Goal: Information Seeking & Learning: Learn about a topic

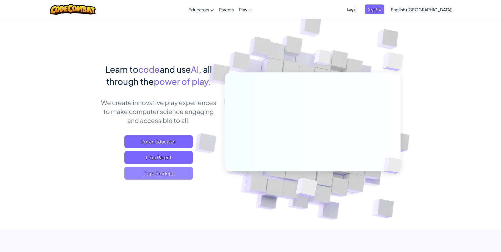
click at [171, 173] on span "I'm a Student" at bounding box center [158, 173] width 68 height 13
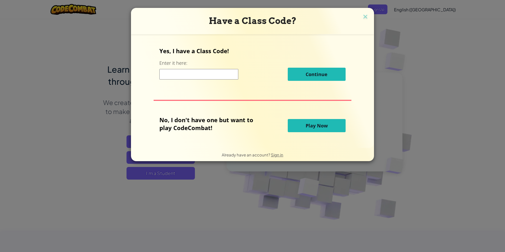
click at [194, 73] on input at bounding box center [198, 74] width 79 height 11
click at [307, 126] on span "Play Now" at bounding box center [317, 125] width 22 height 6
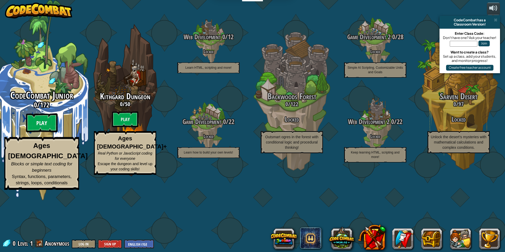
click at [35, 132] on btn "Play" at bounding box center [42, 122] width 32 height 19
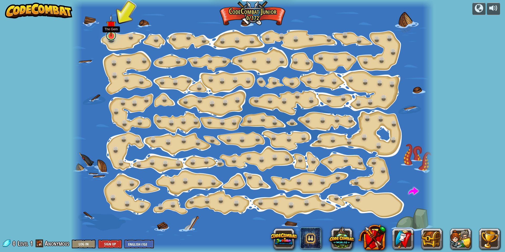
click at [109, 38] on link at bounding box center [111, 35] width 11 height 11
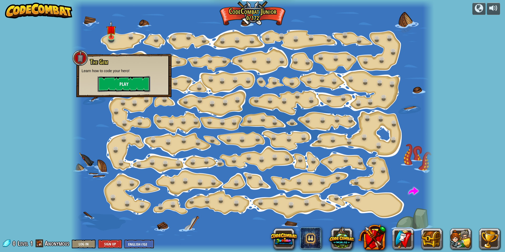
click at [117, 82] on button "Play" at bounding box center [124, 84] width 53 height 16
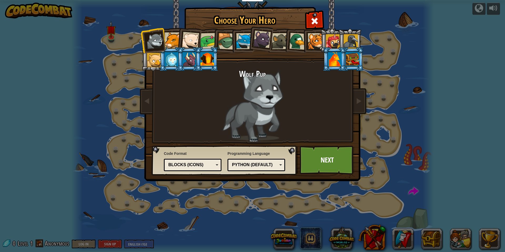
click at [260, 169] on div "Python (Default) JavaScript Lua C++ Java (Experimental) Python (Default)" at bounding box center [256, 165] width 58 height 12
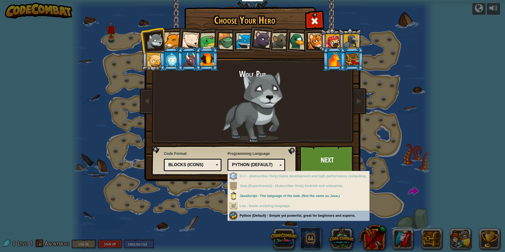
click at [265, 217] on div "Choose Your Hero 0 Wolf Pup Cougar Polar Bear Cub Frog Turtle Blue Fox Panther …" at bounding box center [252, 126] width 505 height 252
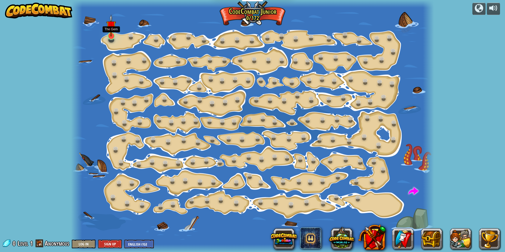
click at [110, 33] on img at bounding box center [111, 25] width 10 height 22
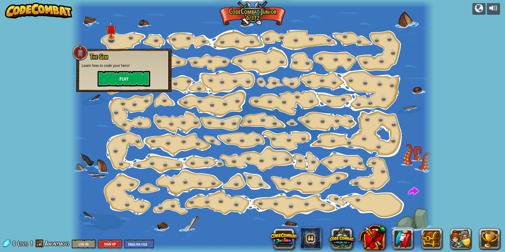
click at [121, 30] on div at bounding box center [252, 126] width 363 height 252
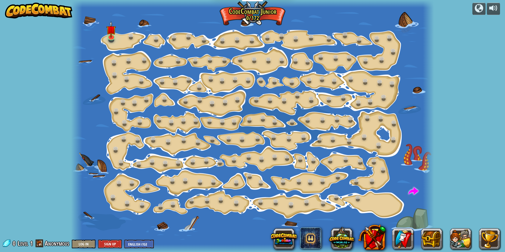
click at [113, 45] on div at bounding box center [252, 126] width 363 height 252
click at [112, 37] on div at bounding box center [111, 36] width 7 height 8
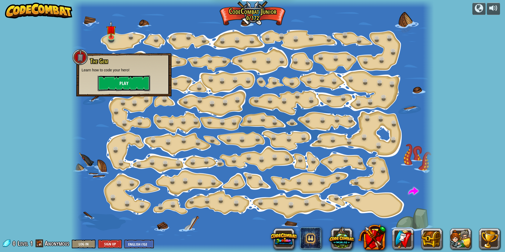
click at [126, 83] on button "Play" at bounding box center [124, 83] width 53 height 16
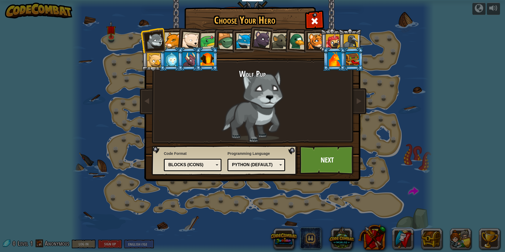
click at [202, 172] on div "Code Format Text code Blocks and code Blocks Blocks (Icons) Blocks (Icons) Bloc…" at bounding box center [193, 160] width 58 height 23
click at [201, 166] on div "Blocks (Icons)" at bounding box center [190, 165] width 45 height 6
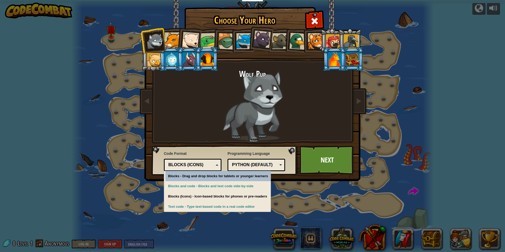
click at [201, 166] on div "Blocks (Icons)" at bounding box center [190, 165] width 45 height 6
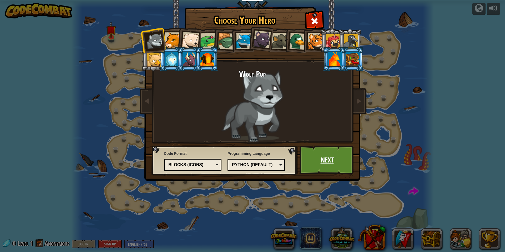
click at [337, 166] on link "Next" at bounding box center [327, 159] width 55 height 29
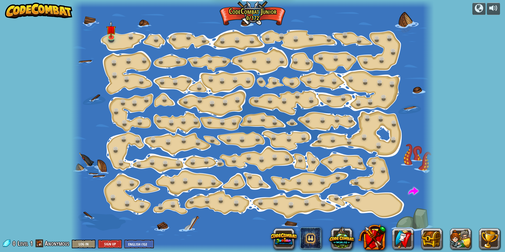
click at [116, 40] on div at bounding box center [252, 126] width 363 height 252
click at [109, 37] on div at bounding box center [111, 36] width 7 height 8
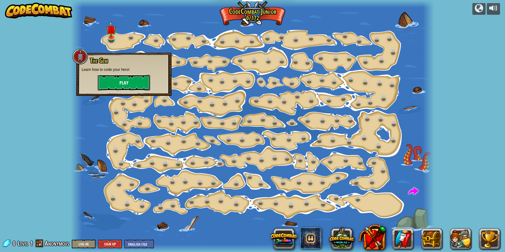
click at [127, 86] on button "Play" at bounding box center [124, 83] width 53 height 16
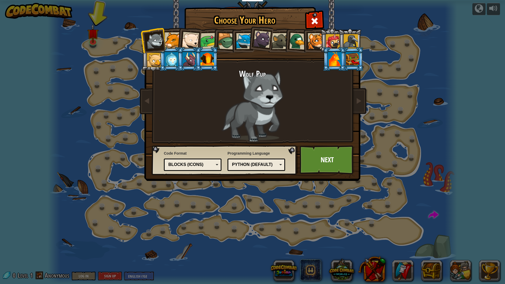
click at [168, 46] on div at bounding box center [173, 40] width 16 height 16
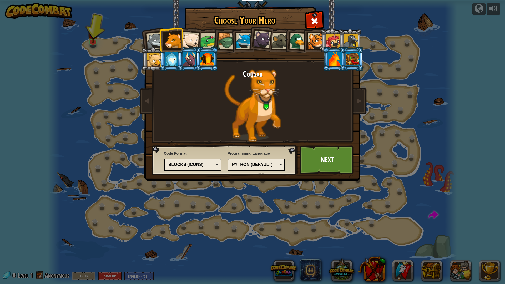
click at [185, 40] on div at bounding box center [190, 40] width 17 height 17
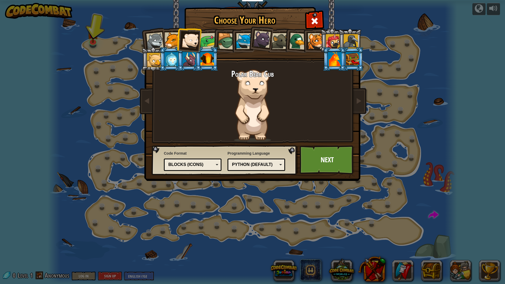
click at [214, 44] on li at bounding box center [224, 40] width 25 height 25
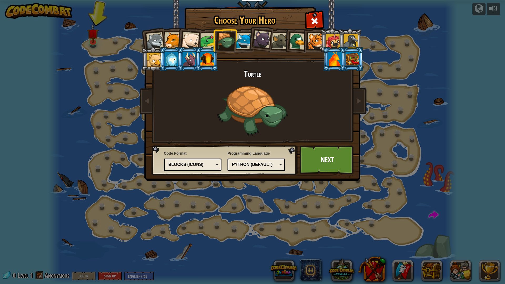
click at [244, 45] on div at bounding box center [244, 41] width 16 height 16
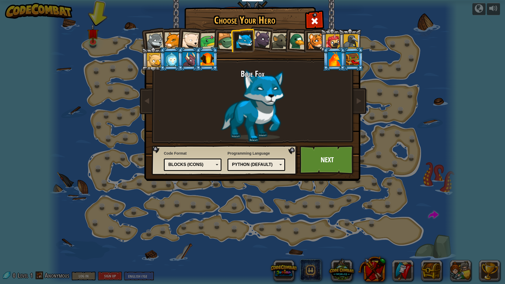
click at [263, 40] on div at bounding box center [262, 40] width 18 height 18
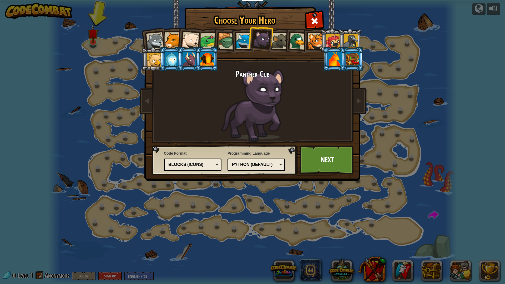
click at [283, 38] on div at bounding box center [280, 41] width 16 height 16
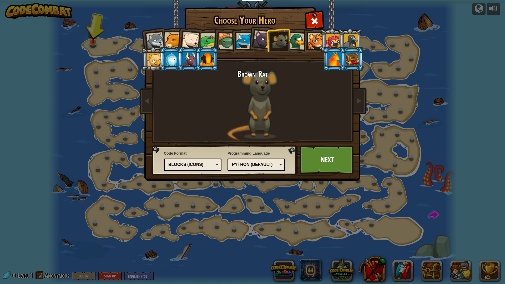
click at [300, 42] on div at bounding box center [297, 41] width 17 height 17
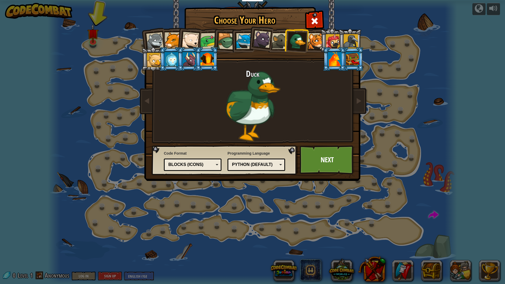
click at [317, 40] on div at bounding box center [316, 41] width 16 height 16
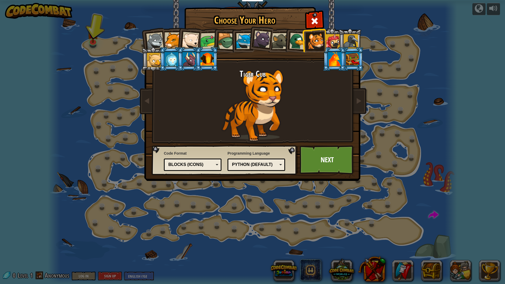
click at [334, 41] on div at bounding box center [333, 41] width 14 height 14
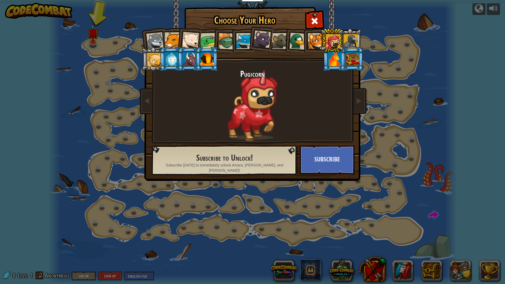
click at [336, 61] on div at bounding box center [335, 59] width 14 height 14
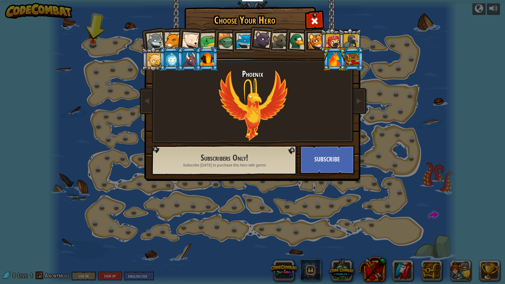
click at [351, 58] on div at bounding box center [353, 59] width 14 height 14
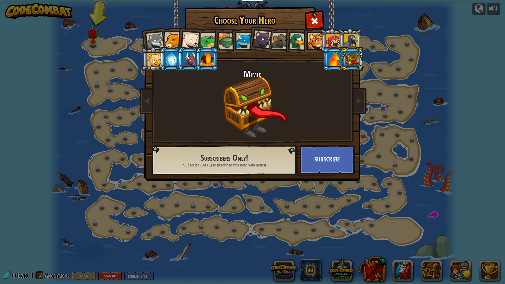
click at [352, 37] on div at bounding box center [351, 41] width 14 height 14
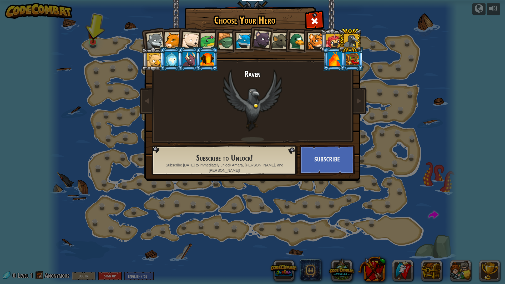
click at [332, 37] on div at bounding box center [333, 41] width 14 height 14
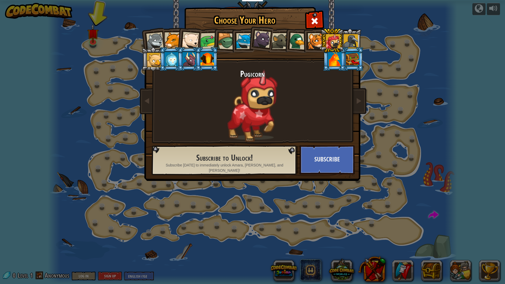
click at [205, 55] on div at bounding box center [207, 59] width 14 height 14
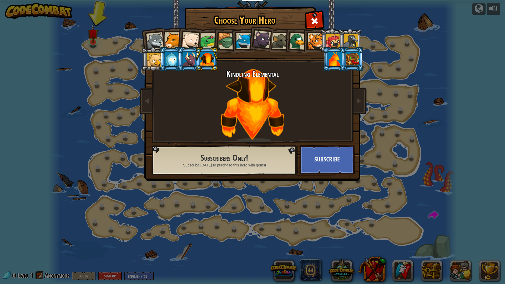
click at [188, 54] on div at bounding box center [189, 59] width 14 height 14
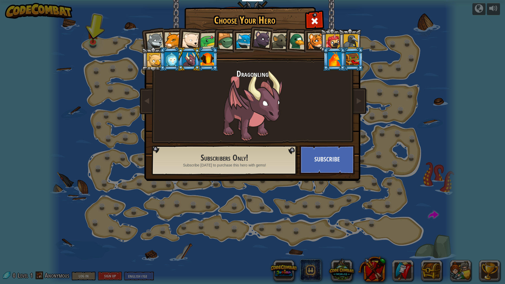
click at [172, 55] on div at bounding box center [172, 59] width 14 height 14
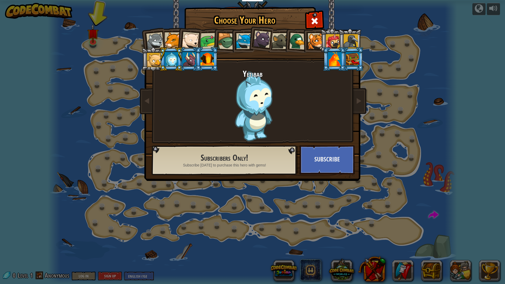
click at [154, 57] on div at bounding box center [154, 60] width 14 height 14
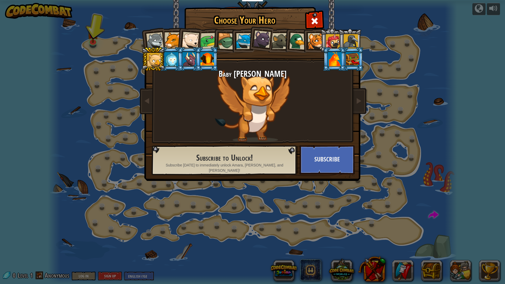
click at [147, 58] on div at bounding box center [154, 60] width 14 height 14
click at [307, 40] on li at bounding box center [314, 40] width 24 height 24
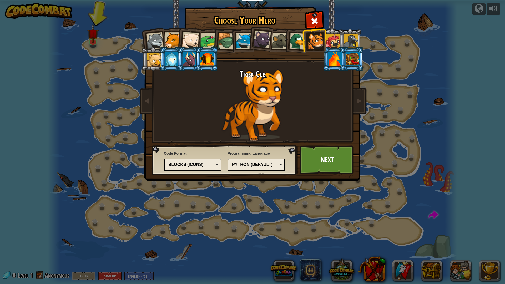
click at [299, 41] on div at bounding box center [297, 41] width 17 height 17
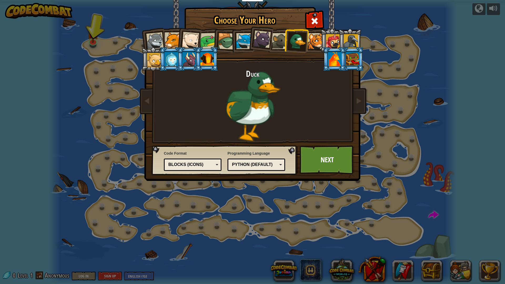
click at [280, 40] on div at bounding box center [280, 41] width 16 height 16
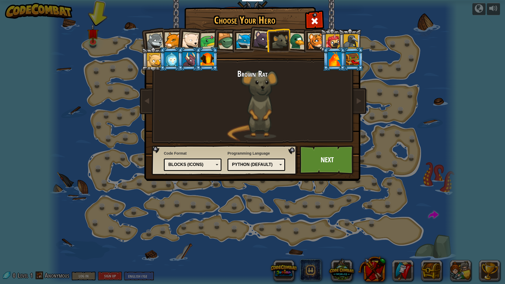
click at [266, 39] on li at bounding box center [278, 40] width 24 height 24
click at [250, 41] on li at bounding box center [260, 38] width 26 height 26
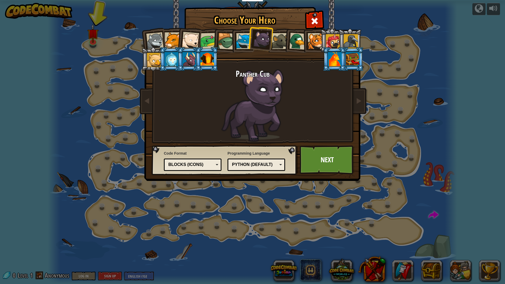
click at [244, 45] on div at bounding box center [244, 41] width 16 height 16
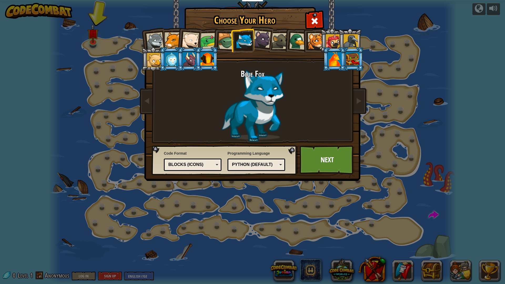
click at [222, 44] on div at bounding box center [226, 41] width 17 height 17
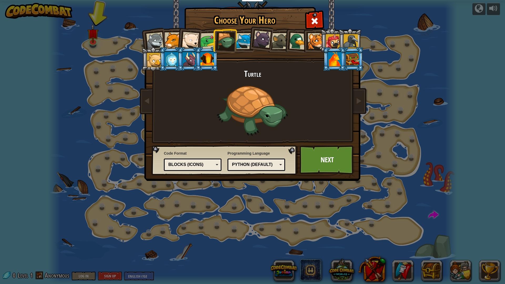
click at [208, 43] on div at bounding box center [208, 41] width 16 height 16
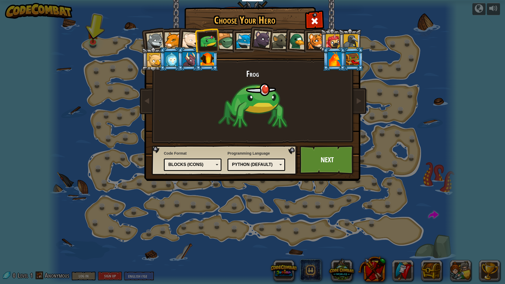
click at [220, 44] on div at bounding box center [226, 41] width 17 height 17
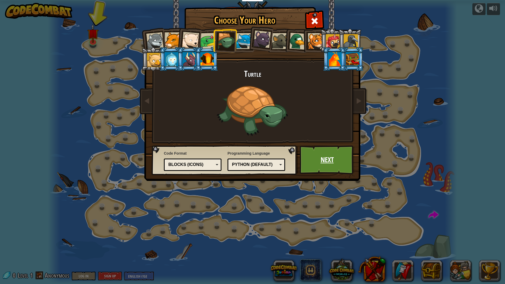
click at [318, 158] on link "Next" at bounding box center [327, 159] width 55 height 29
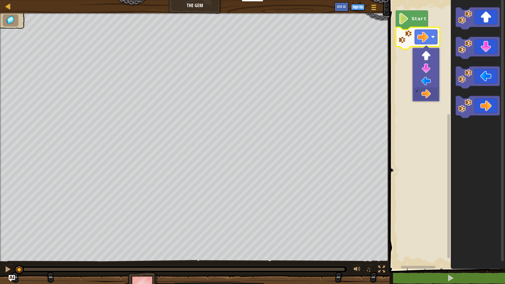
click at [427, 39] on image "Blockly Workspace" at bounding box center [422, 36] width 11 height 11
click at [406, 17] on image "Blockly Workspace" at bounding box center [403, 18] width 11 height 11
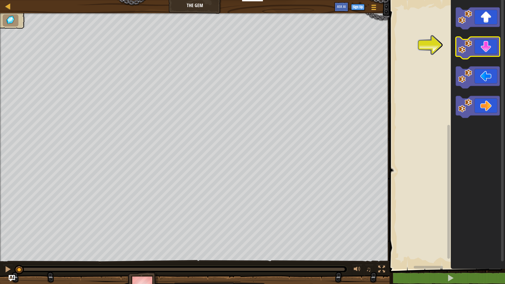
click at [463, 47] on image "Blockly Workspace" at bounding box center [465, 47] width 14 height 14
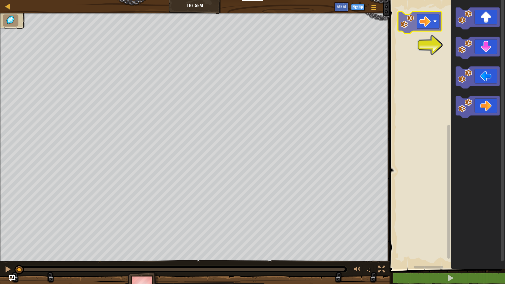
click at [420, 17] on div "Blockly Workspace" at bounding box center [446, 133] width 117 height 272
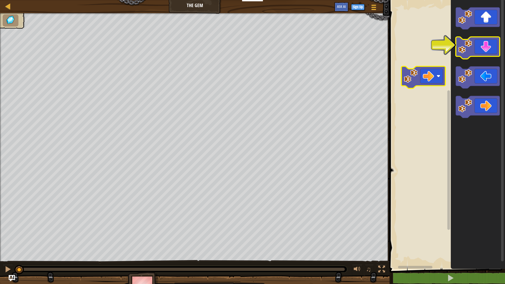
click at [460, 47] on image "Blockly Workspace" at bounding box center [465, 47] width 14 height 14
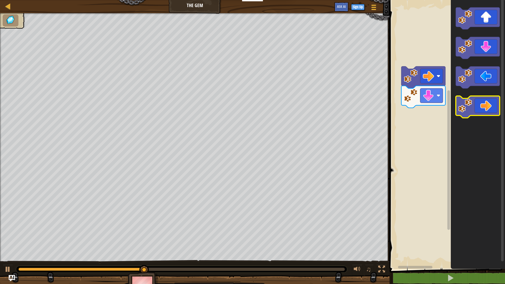
click at [482, 116] on icon "Blockly Workspace" at bounding box center [478, 107] width 44 height 22
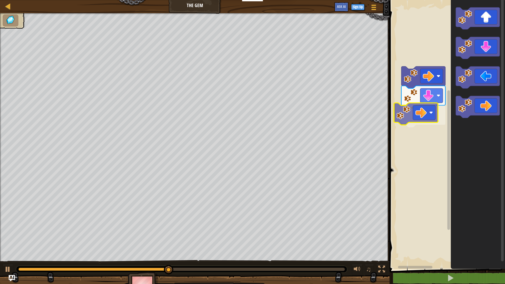
click at [418, 121] on div "Blockly Workspace" at bounding box center [446, 133] width 117 height 272
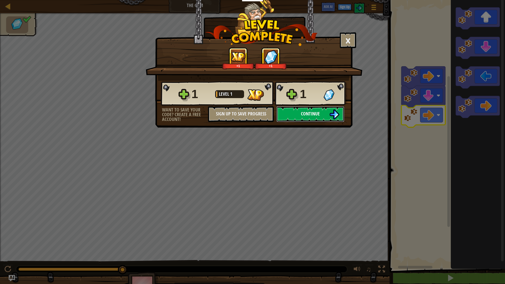
click at [326, 119] on button "Continue" at bounding box center [310, 114] width 68 height 16
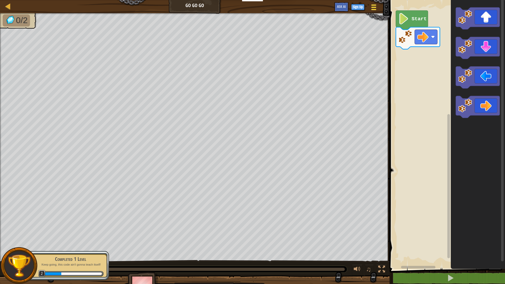
click at [375, 10] on span at bounding box center [373, 9] width 5 height 1
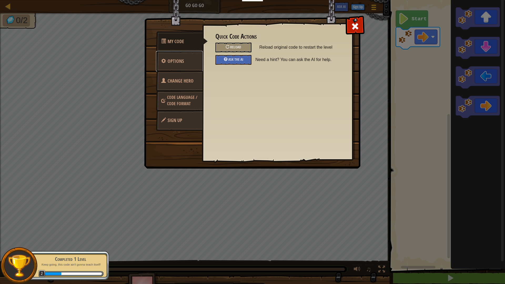
click at [185, 62] on link "Options" at bounding box center [179, 61] width 47 height 21
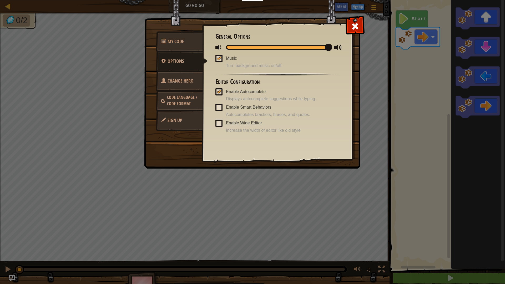
click at [220, 106] on span at bounding box center [218, 107] width 7 height 7
click at [0, 0] on input "Enable Smart Behaviors" at bounding box center [0, 0] width 0 height 0
click at [178, 103] on span "Code Language / Code Format" at bounding box center [182, 100] width 30 height 12
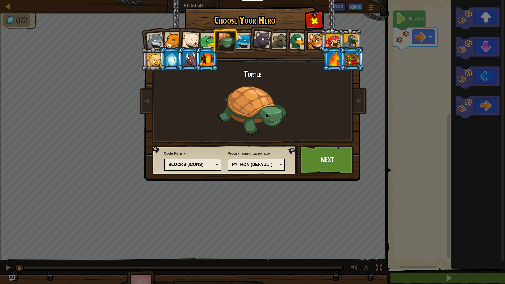
click at [319, 17] on div at bounding box center [314, 20] width 17 height 17
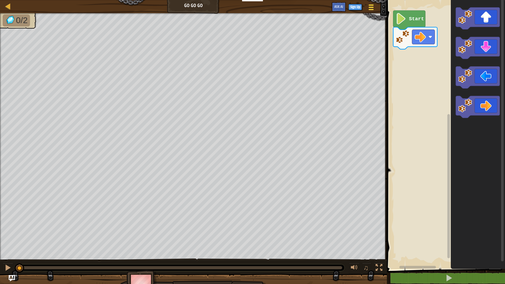
click at [372, 6] on div at bounding box center [370, 7] width 7 height 8
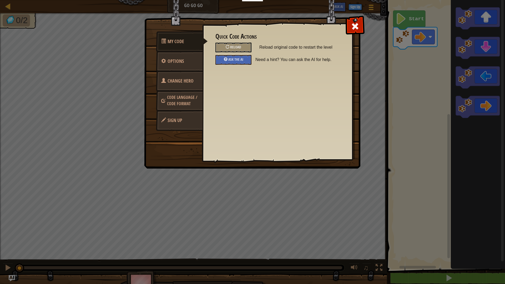
click at [186, 119] on link "Sign Up" at bounding box center [179, 120] width 47 height 21
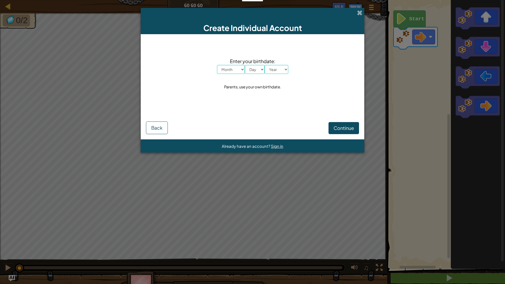
click at [232, 74] on div "Enter your birthdate: Month January February March April May June July August S…" at bounding box center [252, 73] width 213 height 69
click at [233, 69] on select "Month January February March April May June July August September October Novem…" at bounding box center [231, 69] width 28 height 9
select select "8"
click at [217, 65] on select "Month January February March April May June July August September October Novem…" at bounding box center [231, 69] width 28 height 9
click at [255, 76] on div "Enter your birthdate: Month January February March April May June July August S…" at bounding box center [252, 73] width 213 height 69
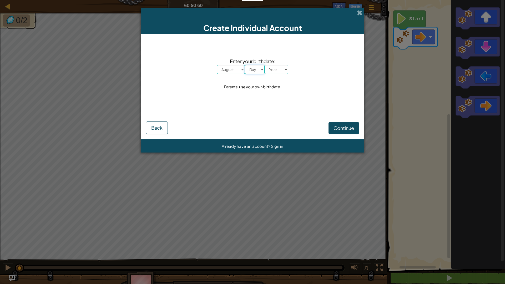
click at [254, 72] on select "Day 1 2 3 4 5 6 7 8 9 10 11 12 13 14 15 16 17 18 19 20 21 22 23 24 25 26 27 28 …" at bounding box center [255, 69] width 20 height 9
select select "18"
click at [245, 65] on select "Day 1 2 3 4 5 6 7 8 9 10 11 12 13 14 15 16 17 18 19 20 21 22 23 24 25 26 27 28 …" at bounding box center [255, 69] width 20 height 9
click at [274, 71] on select "Year 2025 2024 2023 2022 2021 2020 2019 2018 2017 2016 2015 2014 2013 2012 2011…" at bounding box center [277, 69] width 24 height 9
click at [265, 65] on select "Year 2025 2024 2023 2022 2021 2020 2019 2018 2017 2016 2015 2014 2013 2012 2011…" at bounding box center [277, 69] width 24 height 9
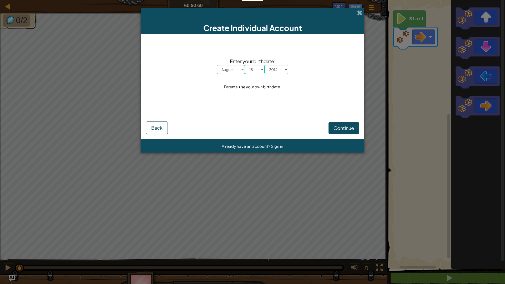
click at [268, 157] on div "Create Individual Account Enter your birthdate: Month January February March Ap…" at bounding box center [252, 142] width 505 height 284
click at [276, 71] on select "Year 2025 2024 2023 2022 2021 2020 2019 2018 2017 2016 2015 2014 2013 2012 2011…" at bounding box center [277, 69] width 24 height 9
select select "2009"
click at [265, 65] on select "Year 2025 2024 2023 2022 2021 2020 2019 2018 2017 2016 2015 2014 2013 2012 2011…" at bounding box center [277, 69] width 24 height 9
click at [339, 128] on span "Continue" at bounding box center [343, 128] width 21 height 6
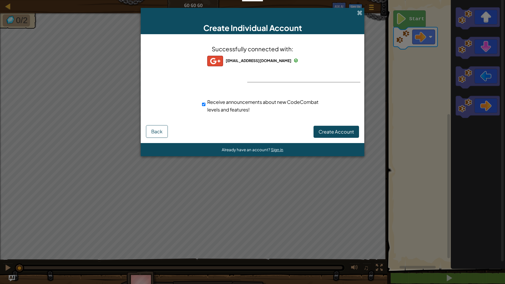
click at [306, 81] on div "Successfully connected with: hitensangani25@gmail.com hitensangani25@gmail.com …" at bounding box center [252, 82] width 210 height 86
click at [209, 104] on span "Receive announcements about new CodeCombat levels and features!" at bounding box center [262, 106] width 111 height 14
click at [205, 104] on input "Receive announcements about new CodeCombat levels and features!" at bounding box center [203, 104] width 3 height 11
checkbox input "false"
click at [318, 130] on button "Create Account" at bounding box center [335, 132] width 45 height 12
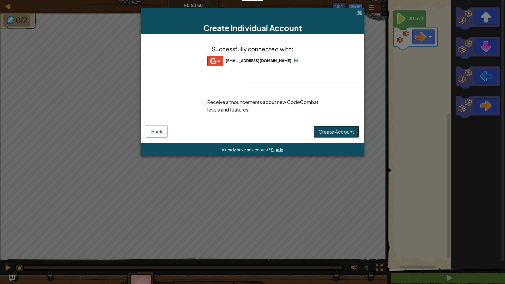
click at [323, 134] on button "Create Account" at bounding box center [335, 132] width 45 height 12
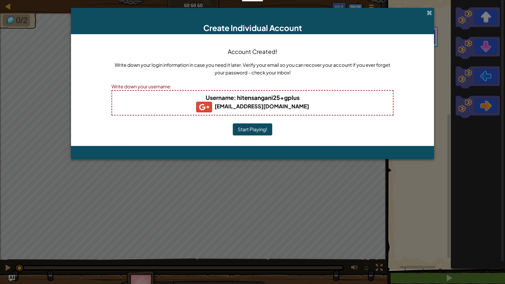
click at [256, 104] on b "[EMAIL_ADDRESS][DOMAIN_NAME]" at bounding box center [252, 106] width 113 height 7
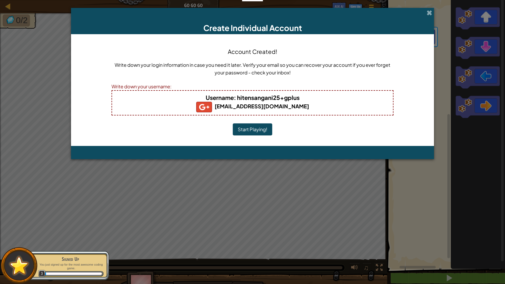
click at [214, 100] on span "Username" at bounding box center [220, 97] width 28 height 7
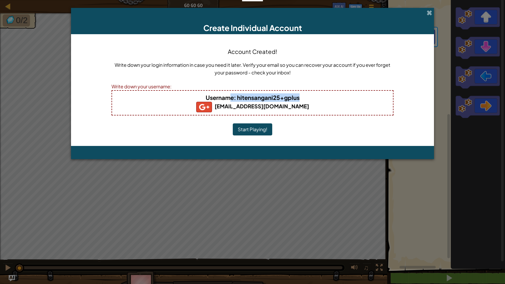
drag, startPoint x: 300, startPoint y: 98, endPoint x: 232, endPoint y: 100, distance: 67.6
click at [232, 100] on h4 "Username : hitensangani25+gplus" at bounding box center [252, 97] width 270 height 8
click at [321, 98] on h4 "Username : hitensangani25+gplus" at bounding box center [252, 97] width 270 height 8
click at [311, 98] on h4 "Username : hitensangani25+gplus" at bounding box center [252, 97] width 270 height 8
click at [302, 99] on h4 "Username : hitensangani25+gplus" at bounding box center [252, 97] width 270 height 8
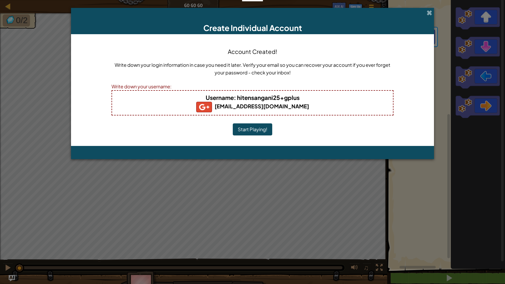
click at [299, 97] on b "Username : hitensangani25+gplus" at bounding box center [253, 97] width 94 height 7
click at [268, 98] on b "Username : hitensangani25+gplus" at bounding box center [253, 97] width 94 height 7
click at [289, 96] on div "Username : hitensangani25+gplus hitensangani25@gmail.com" at bounding box center [252, 102] width 282 height 25
click at [292, 99] on b "Username : hitensangani25+gplus" at bounding box center [253, 97] width 94 height 7
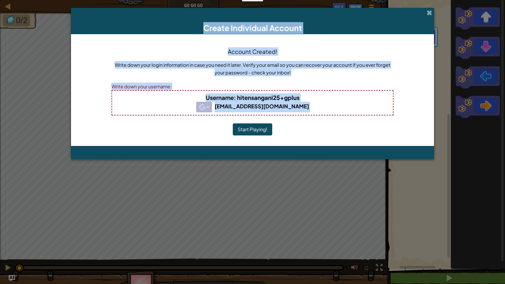
click at [301, 99] on h4 "Username : hitensangani25+gplus" at bounding box center [252, 97] width 270 height 8
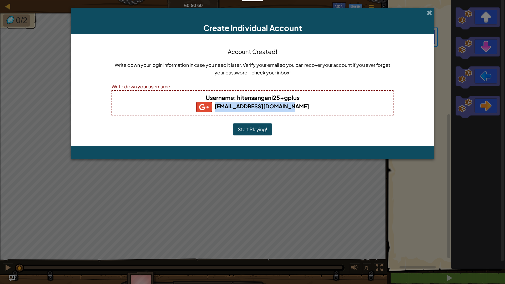
drag, startPoint x: 307, startPoint y: 111, endPoint x: 220, endPoint y: 104, distance: 86.8
click at [220, 104] on h5 "[EMAIL_ADDRESS][DOMAIN_NAME]" at bounding box center [252, 107] width 270 height 11
click at [268, 104] on b "[EMAIL_ADDRESS][DOMAIN_NAME]" at bounding box center [252, 106] width 113 height 7
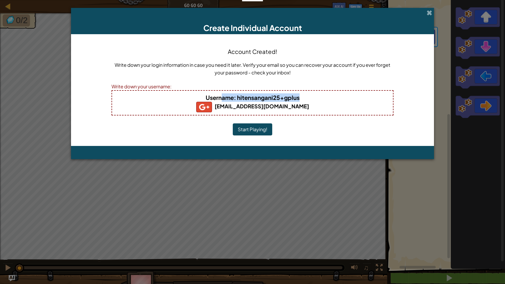
drag, startPoint x: 297, startPoint y: 98, endPoint x: 220, endPoint y: 97, distance: 77.1
click at [220, 97] on h4 "Username : hitensangani25+gplus" at bounding box center [252, 97] width 270 height 8
click at [151, 84] on div "Write down your username:" at bounding box center [252, 87] width 282 height 8
click at [165, 87] on div "Write down your username:" at bounding box center [252, 87] width 282 height 8
click at [173, 85] on div "Write down your username:" at bounding box center [252, 87] width 282 height 8
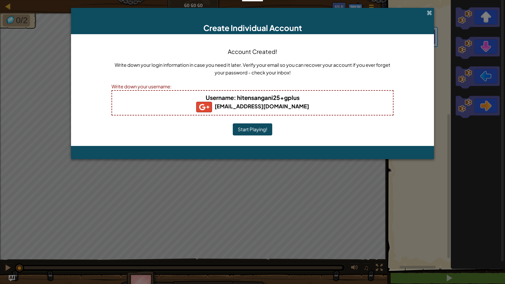
click at [170, 87] on div "Write down your username:" at bounding box center [252, 87] width 282 height 8
click at [160, 97] on h4 "Username : hitensangani25+gplus" at bounding box center [252, 97] width 270 height 8
click at [161, 97] on h4 "Username : hitensangani25+gplus" at bounding box center [252, 97] width 270 height 8
drag, startPoint x: 138, startPoint y: 102, endPoint x: 210, endPoint y: 109, distance: 72.2
click at [156, 108] on h5 "[EMAIL_ADDRESS][DOMAIN_NAME]" at bounding box center [252, 107] width 270 height 11
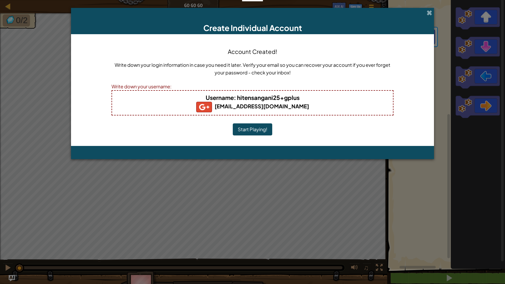
click at [244, 107] on b "[EMAIL_ADDRESS][DOMAIN_NAME]" at bounding box center [252, 106] width 113 height 7
click at [250, 106] on b "[EMAIL_ADDRESS][DOMAIN_NAME]" at bounding box center [252, 106] width 113 height 7
click at [277, 108] on b "[EMAIL_ADDRESS][DOMAIN_NAME]" at bounding box center [252, 106] width 113 height 7
click at [316, 107] on h5 "[EMAIL_ADDRESS][DOMAIN_NAME]" at bounding box center [252, 107] width 270 height 11
drag, startPoint x: 317, startPoint y: 104, endPoint x: 277, endPoint y: 102, distance: 39.8
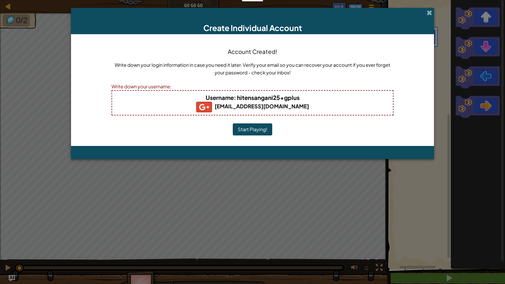
click at [309, 104] on h5 "[EMAIL_ADDRESS][DOMAIN_NAME]" at bounding box center [252, 107] width 270 height 11
click at [277, 102] on h5 "[EMAIL_ADDRESS][DOMAIN_NAME]" at bounding box center [252, 107] width 270 height 11
drag, startPoint x: 301, startPoint y: 104, endPoint x: 301, endPoint y: 107, distance: 3.5
click at [301, 104] on h5 "[EMAIL_ADDRESS][DOMAIN_NAME]" at bounding box center [252, 107] width 270 height 11
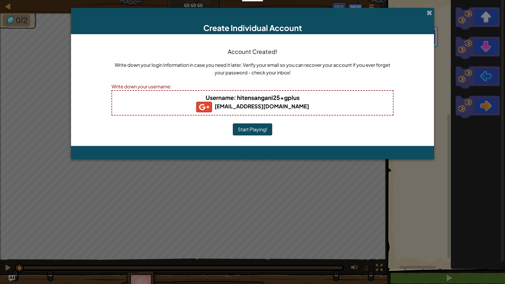
click at [300, 107] on h5 "[EMAIL_ADDRESS][DOMAIN_NAME]" at bounding box center [252, 107] width 270 height 11
drag, startPoint x: 296, startPoint y: 99, endPoint x: 291, endPoint y: 100, distance: 5.6
click at [294, 100] on b "Username : hitensangani25+gplus" at bounding box center [253, 97] width 94 height 7
click at [291, 100] on b "Username : hitensangani25+gplus" at bounding box center [253, 97] width 94 height 7
click at [268, 107] on b "[EMAIL_ADDRESS][DOMAIN_NAME]" at bounding box center [252, 106] width 113 height 7
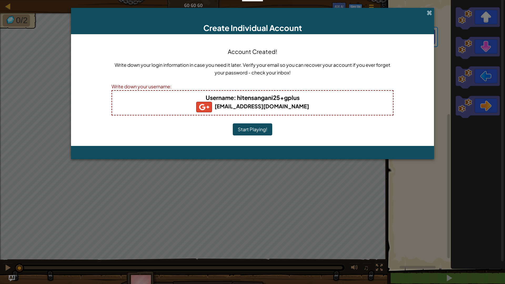
click at [265, 94] on b "Username : hitensangani25+gplus" at bounding box center [253, 97] width 94 height 7
drag, startPoint x: 265, startPoint y: 95, endPoint x: 267, endPoint y: 110, distance: 15.5
click at [266, 97] on b "Username : hitensangani25+gplus" at bounding box center [253, 97] width 94 height 7
click at [260, 129] on button "Start Playing!" at bounding box center [252, 129] width 39 height 12
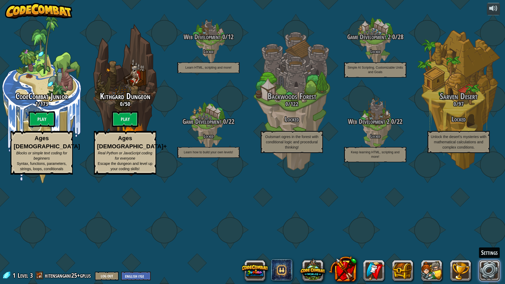
click at [489, 271] on link at bounding box center [489, 270] width 21 height 21
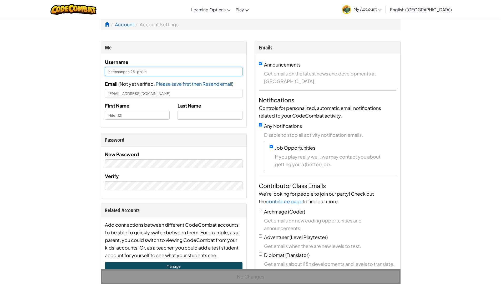
drag, startPoint x: 162, startPoint y: 74, endPoint x: 58, endPoint y: 74, distance: 103.9
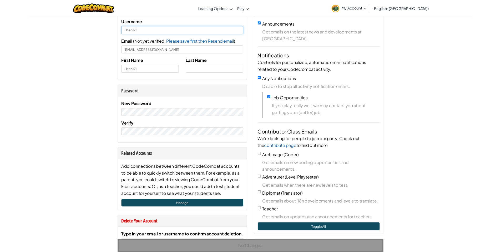
scroll to position [18, 0]
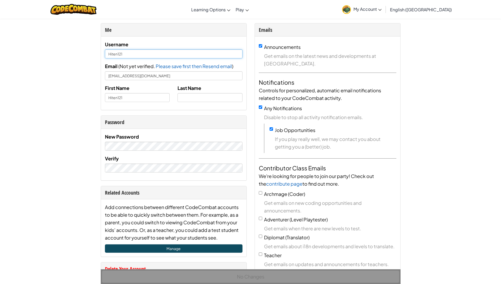
type input "Hiten121"
click at [259, 46] on input "Announcements" at bounding box center [260, 45] width 3 height 3
checkbox input "false"
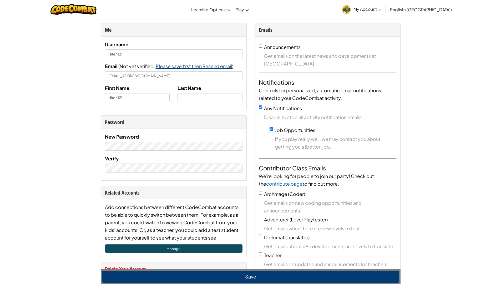
click at [194, 69] on span "Please save first then Resend email" at bounding box center [194, 66] width 76 height 6
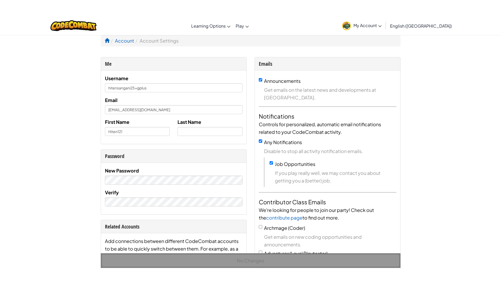
scroll to position [18, 0]
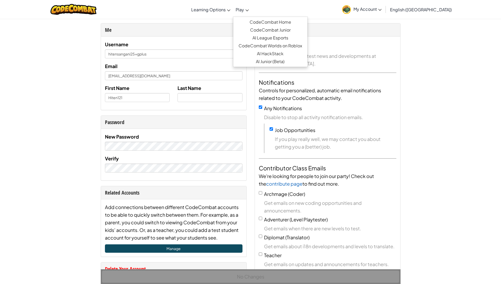
click at [244, 7] on span "Play" at bounding box center [240, 10] width 8 height 6
click at [225, 13] on link "Learning Options" at bounding box center [211, 9] width 44 height 14
click at [266, 21] on link "CodeCombat Home" at bounding box center [270, 22] width 74 height 8
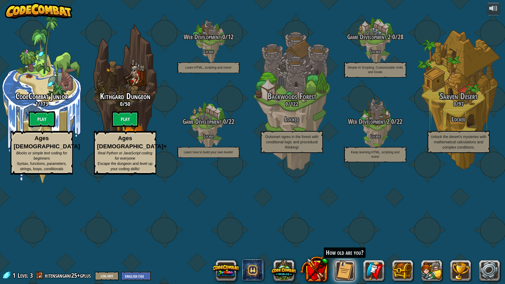
click at [347, 251] on button at bounding box center [344, 270] width 21 height 21
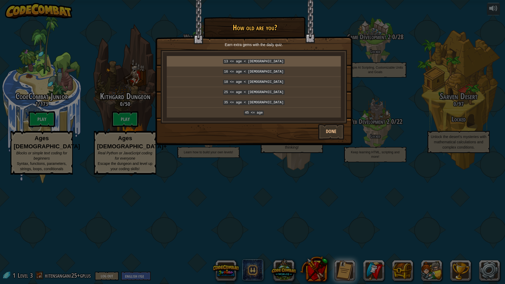
click at [267, 62] on code "13 <= age < [DEMOGRAPHIC_DATA]" at bounding box center [254, 61] width 62 height 5
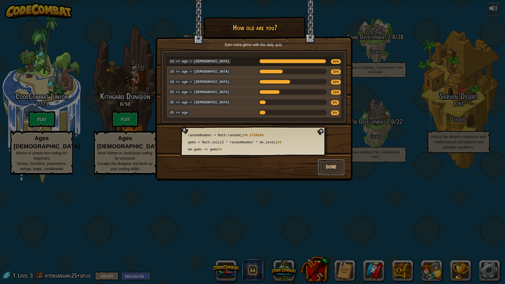
click at [328, 162] on button "Done" at bounding box center [331, 167] width 26 height 16
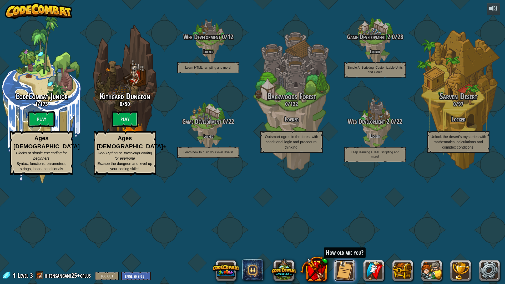
click at [347, 251] on button at bounding box center [344, 270] width 21 height 21
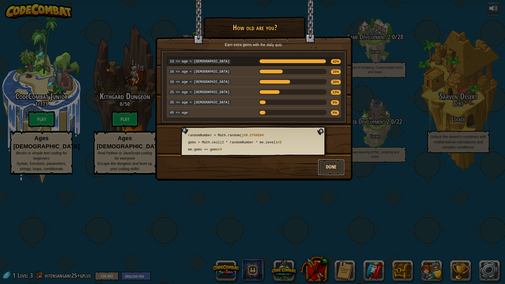
click at [337, 161] on button "Done" at bounding box center [331, 167] width 26 height 16
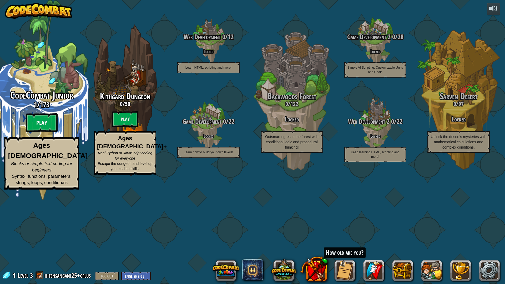
click at [47, 132] on btn "Play" at bounding box center [42, 122] width 32 height 19
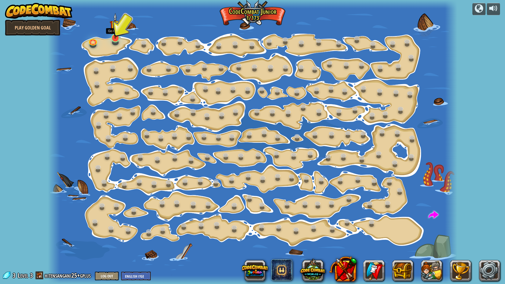
click at [113, 37] on img at bounding box center [115, 26] width 11 height 26
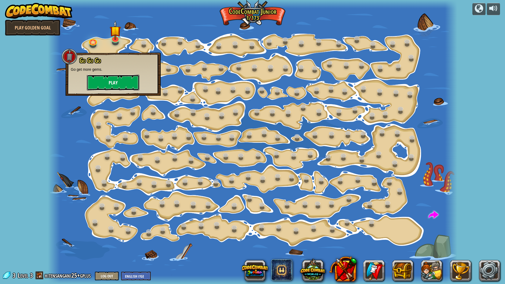
click at [136, 78] on button "Play" at bounding box center [113, 83] width 53 height 16
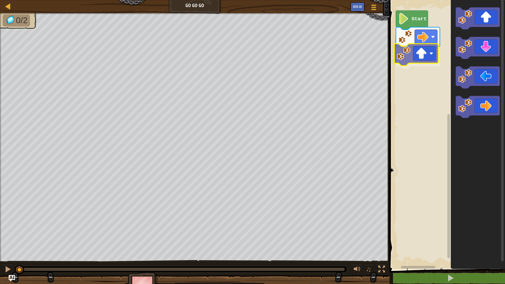
click at [416, 64] on div "Start" at bounding box center [446, 133] width 117 height 272
click at [424, 24] on icon "Blockly Workspace" at bounding box center [412, 20] width 32 height 19
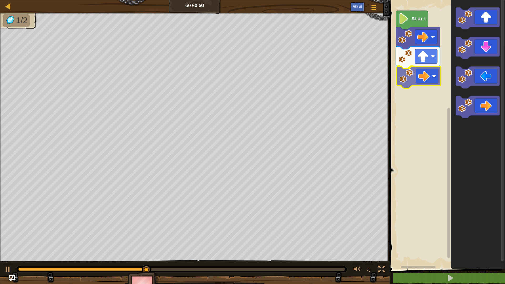
click at [420, 77] on div "Start" at bounding box center [446, 133] width 117 height 272
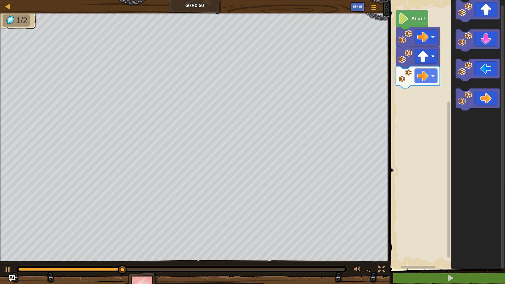
click at [465, 100] on icon "Blockly Workspace" at bounding box center [478, 133] width 54 height 272
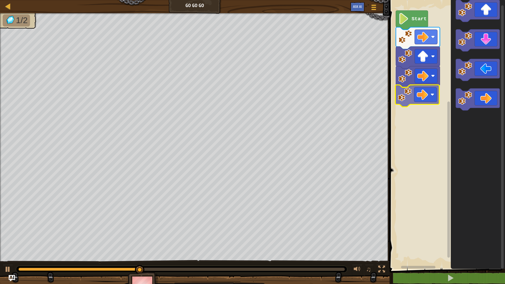
click at [409, 94] on div "Start" at bounding box center [446, 133] width 117 height 272
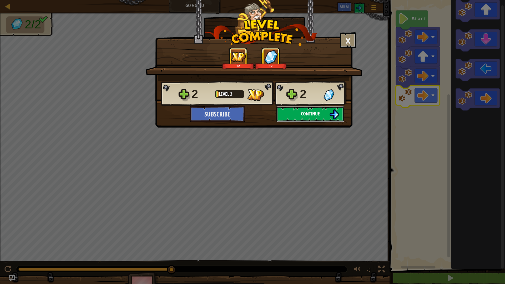
click at [316, 113] on span "Continue" at bounding box center [310, 113] width 19 height 7
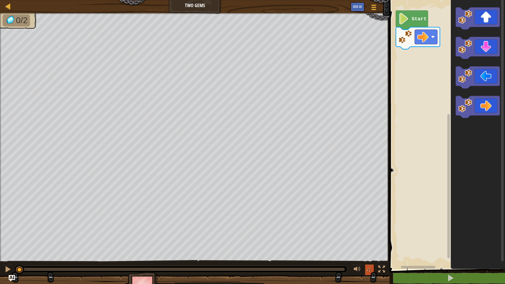
click at [368, 251] on span "♫" at bounding box center [368, 269] width 5 height 8
click at [369, 251] on span "♫" at bounding box center [368, 269] width 5 height 8
click at [356, 251] on div at bounding box center [357, 269] width 7 height 7
click at [407, 58] on div "Start" at bounding box center [446, 133] width 117 height 272
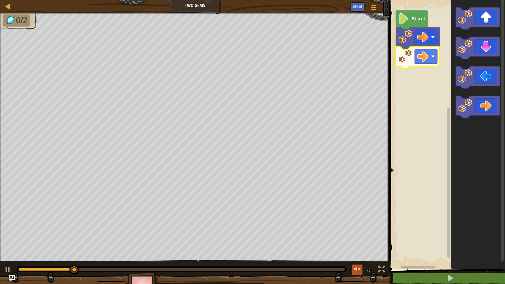
click at [357, 251] on div at bounding box center [357, 269] width 7 height 7
click at [355, 251] on button at bounding box center [357, 270] width 11 height 11
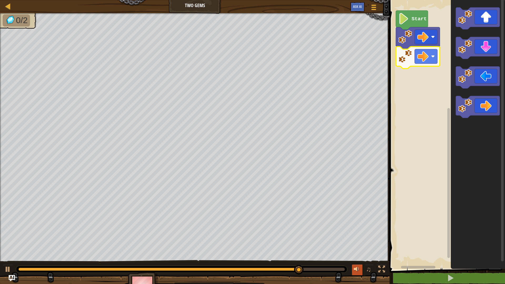
click at [355, 251] on button at bounding box center [357, 270] width 11 height 11
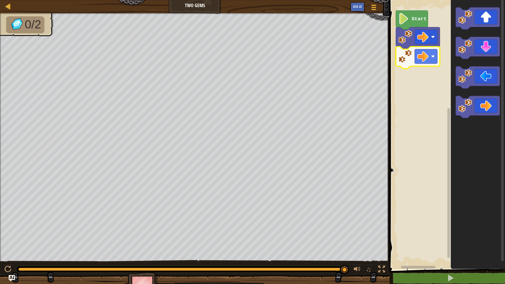
click at [2, 251] on div "♫" at bounding box center [194, 268] width 389 height 16
click at [7, 251] on div at bounding box center [7, 269] width 7 height 7
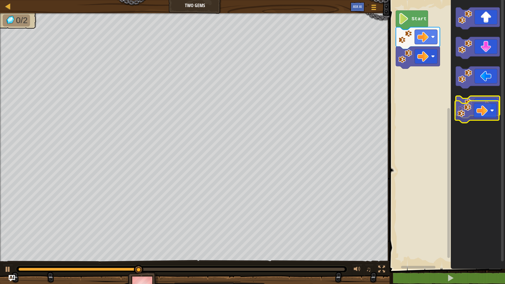
click at [486, 110] on icon "Blockly Workspace" at bounding box center [478, 107] width 44 height 22
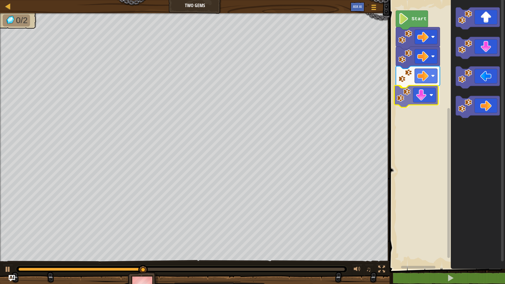
click at [415, 99] on div "Start" at bounding box center [446, 133] width 117 height 272
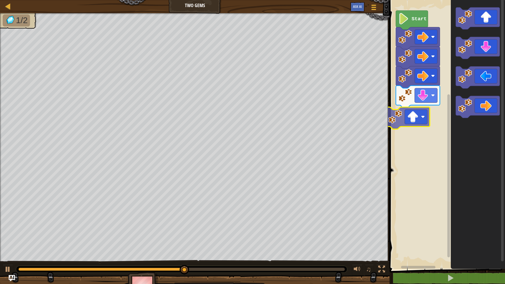
click at [420, 119] on div "Start" at bounding box center [446, 133] width 117 height 272
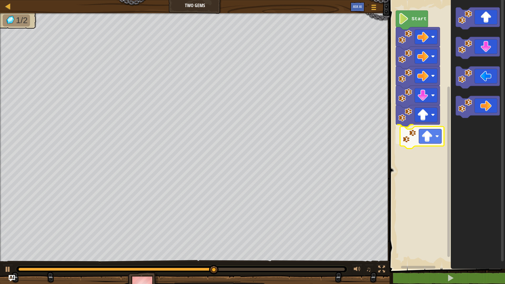
click at [431, 138] on div "Start" at bounding box center [446, 133] width 117 height 272
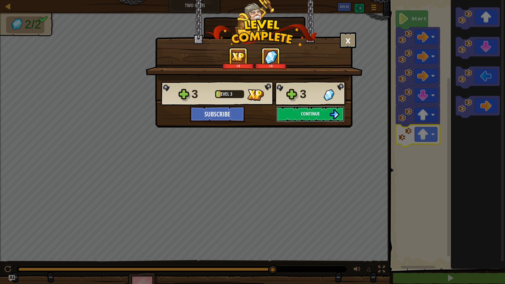
click at [306, 113] on span "Continue" at bounding box center [310, 113] width 19 height 7
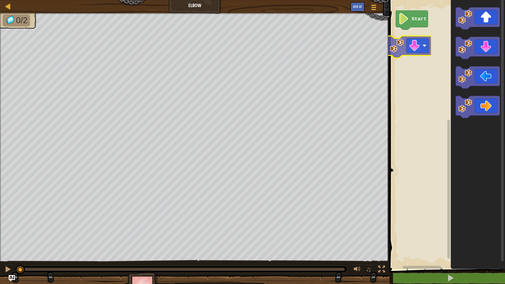
click at [416, 37] on div "Start" at bounding box center [446, 133] width 117 height 272
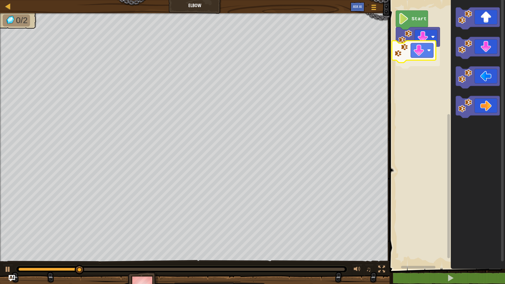
click at [407, 54] on div "Start" at bounding box center [446, 133] width 117 height 272
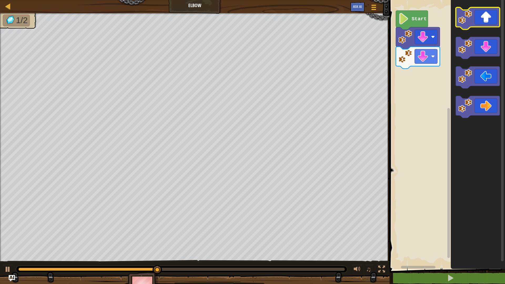
click at [488, 17] on icon "Blockly Workspace" at bounding box center [478, 18] width 44 height 22
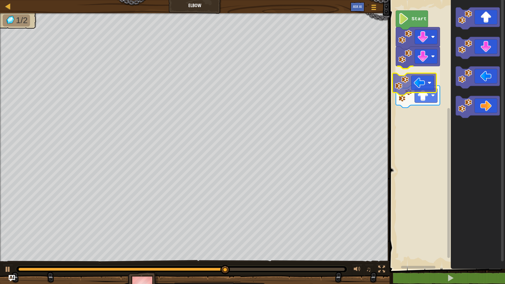
click at [428, 82] on div "Start" at bounding box center [446, 133] width 117 height 272
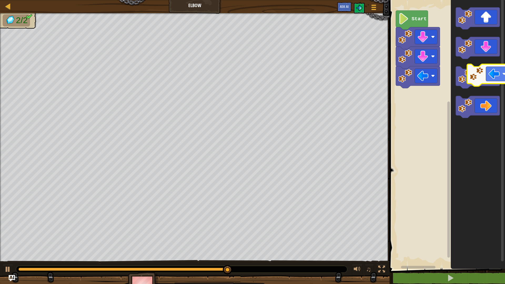
click at [501, 0] on body "Map Elbow Game Menu Ask AI 1 הההההההההההההההההההההההההההההההההההההההההההההההההה…" at bounding box center [252, 0] width 505 height 0
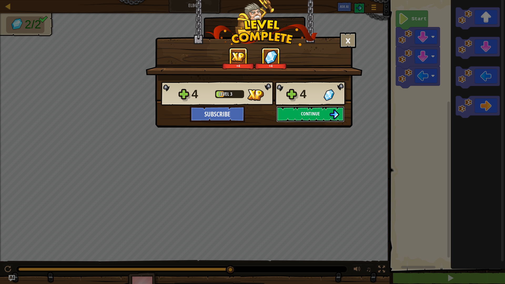
click at [310, 115] on span "Continue" at bounding box center [310, 113] width 19 height 7
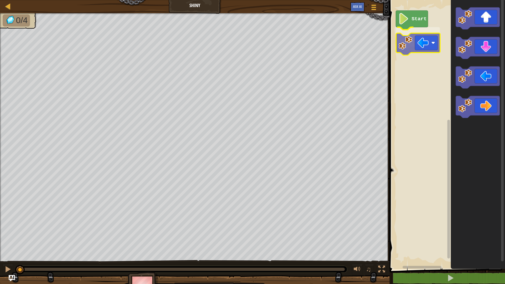
click at [424, 39] on div "Start" at bounding box center [446, 133] width 117 height 272
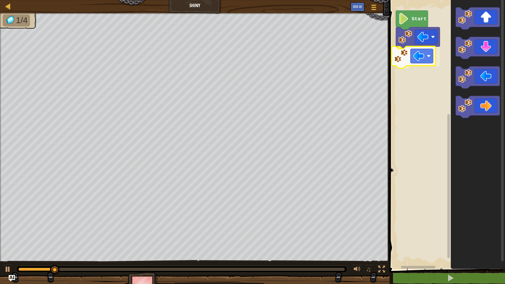
click at [419, 59] on div "Start" at bounding box center [446, 133] width 117 height 272
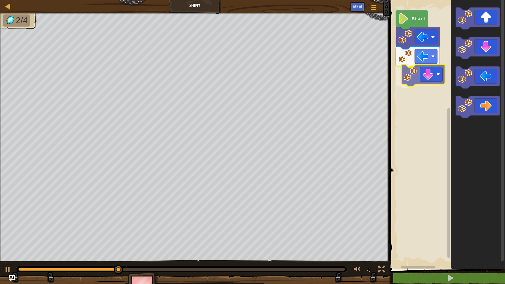
click at [423, 78] on div "Start" at bounding box center [446, 133] width 117 height 272
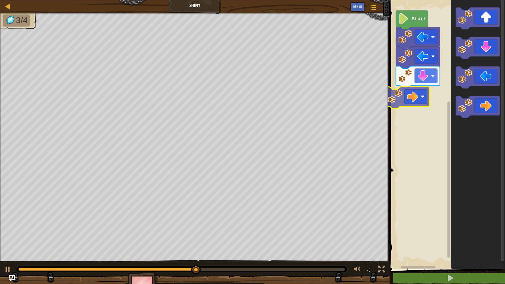
click at [423, 89] on div "Start" at bounding box center [446, 133] width 117 height 272
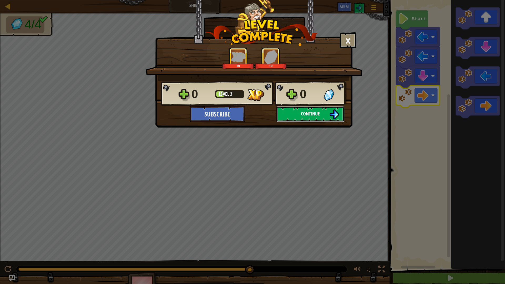
click at [313, 111] on span "Continue" at bounding box center [310, 113] width 19 height 7
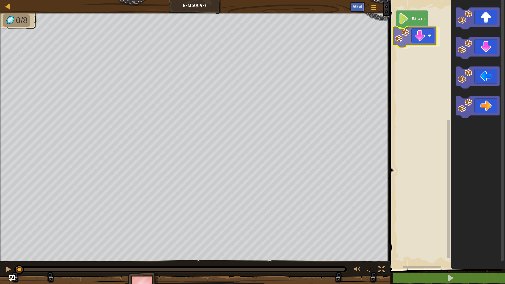
click at [417, 44] on div "Start" at bounding box center [446, 133] width 117 height 272
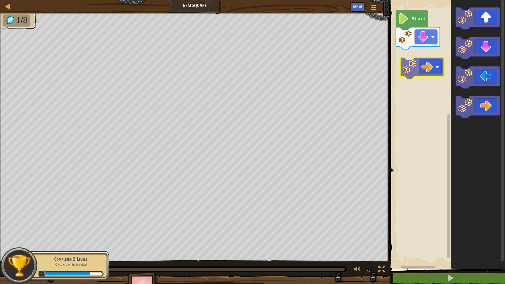
click at [430, 60] on div "Start" at bounding box center [446, 133] width 117 height 272
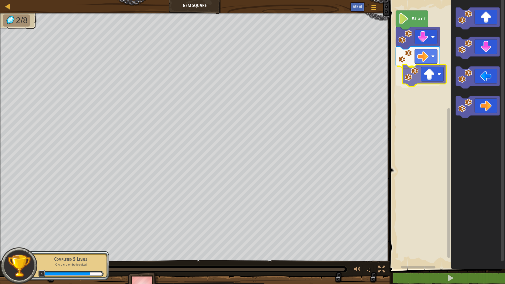
click at [428, 83] on div "Start" at bounding box center [446, 133] width 117 height 272
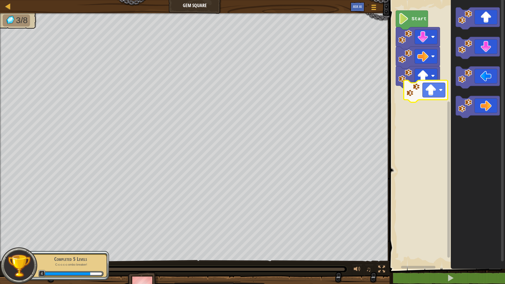
click at [427, 96] on div "Start" at bounding box center [446, 133] width 117 height 272
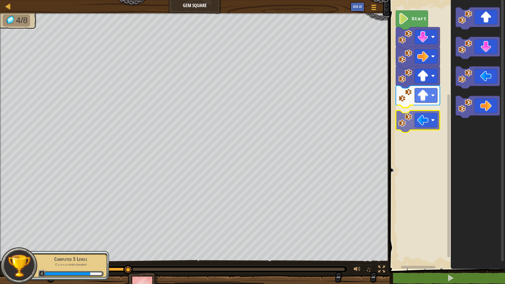
click at [421, 113] on div "Start" at bounding box center [446, 133] width 117 height 272
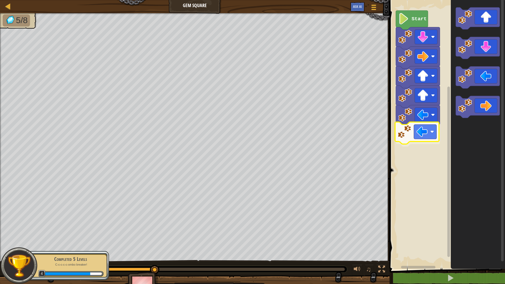
click at [429, 140] on div "Start" at bounding box center [446, 133] width 117 height 272
click at [440, 128] on div "Start" at bounding box center [446, 133] width 117 height 272
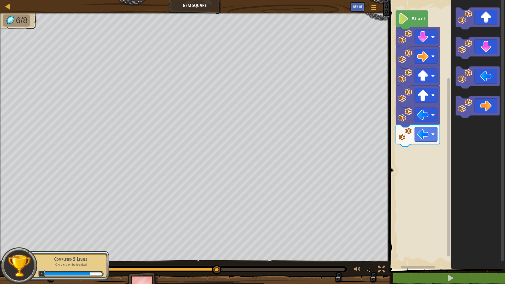
click at [428, 131] on div "Start" at bounding box center [446, 133] width 117 height 272
click at [451, 94] on icon "Blockly Workspace" at bounding box center [478, 133] width 54 height 272
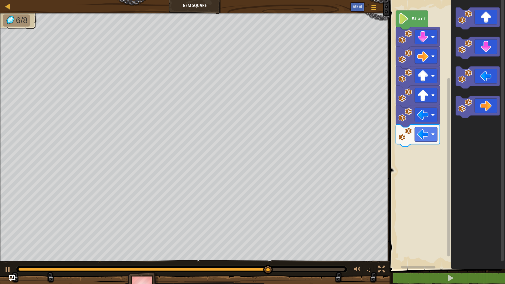
click at [414, 131] on div "Start" at bounding box center [446, 133] width 117 height 272
click at [482, 50] on icon "Blockly Workspace" at bounding box center [478, 48] width 44 height 22
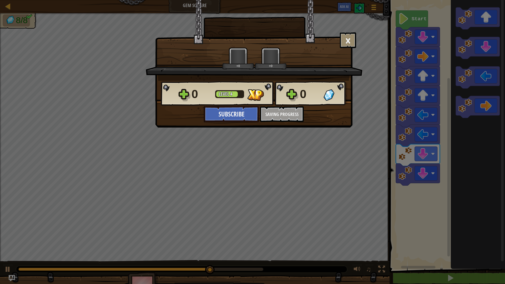
click at [482, 1] on body "Map Gem Square Game Menu Ask AI 1 ההההההההההההההההההההההההההההההההההההההההההההה…" at bounding box center [252, 0] width 505 height 1
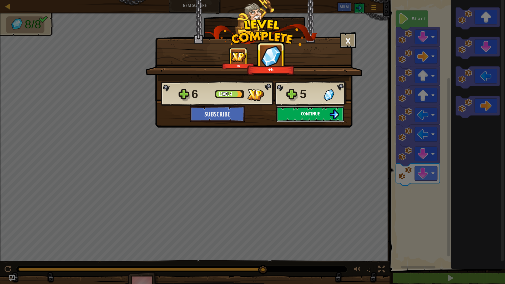
click at [313, 115] on span "Continue" at bounding box center [310, 113] width 19 height 7
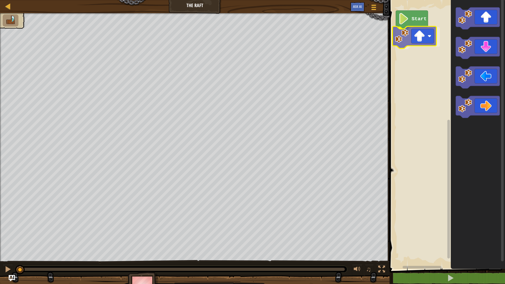
click at [420, 42] on div "Start" at bounding box center [446, 133] width 117 height 272
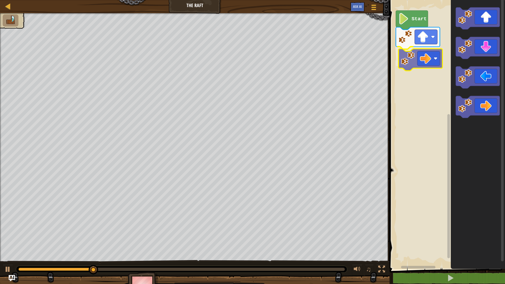
click at [425, 57] on div "Start" at bounding box center [446, 133] width 117 height 272
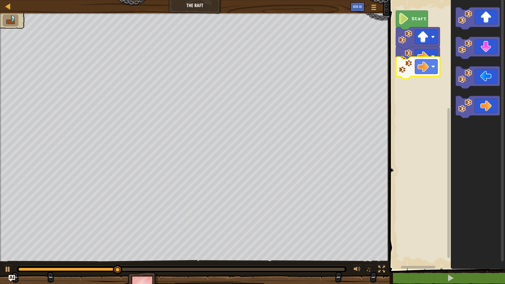
click at [418, 67] on div "Start" at bounding box center [446, 133] width 117 height 272
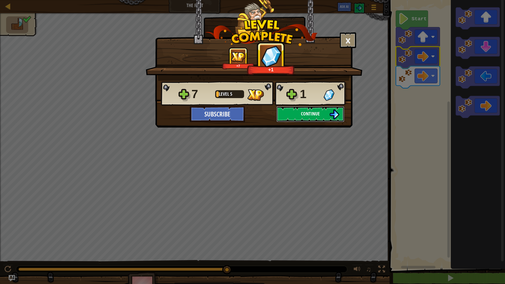
click at [324, 119] on button "Continue" at bounding box center [310, 114] width 68 height 16
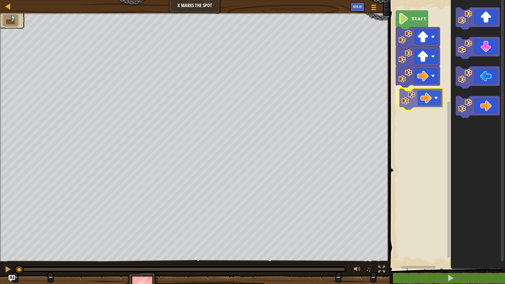
click at [418, 99] on div "Start" at bounding box center [446, 133] width 117 height 272
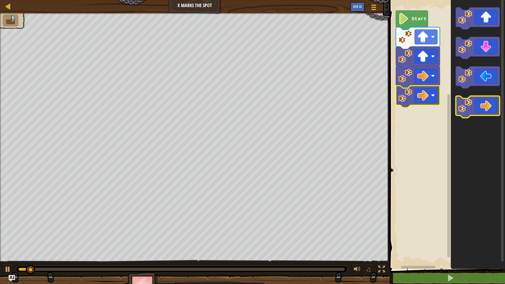
click at [483, 110] on icon "Blockly Workspace" at bounding box center [478, 107] width 44 height 22
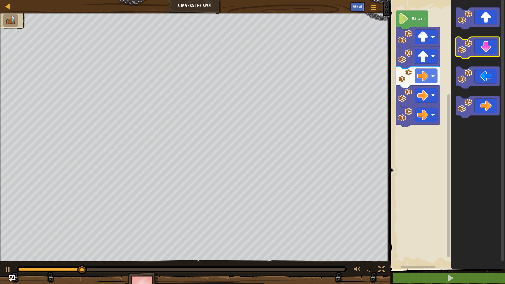
click at [481, 53] on icon "Blockly Workspace" at bounding box center [478, 48] width 44 height 22
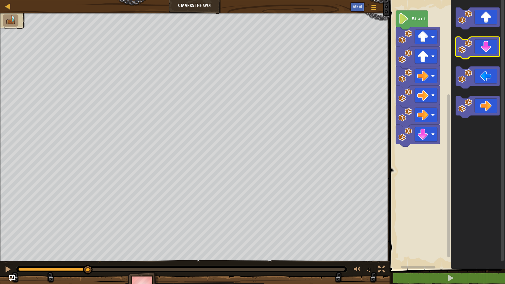
click at [481, 53] on icon "Blockly Workspace" at bounding box center [478, 48] width 44 height 22
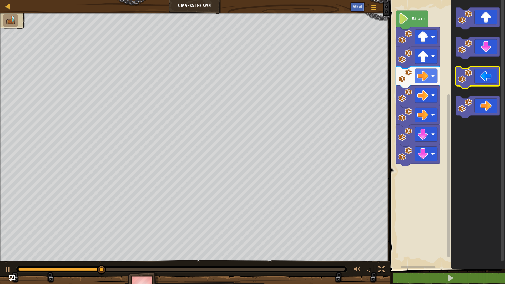
click at [482, 76] on icon "Blockly Workspace" at bounding box center [478, 78] width 44 height 22
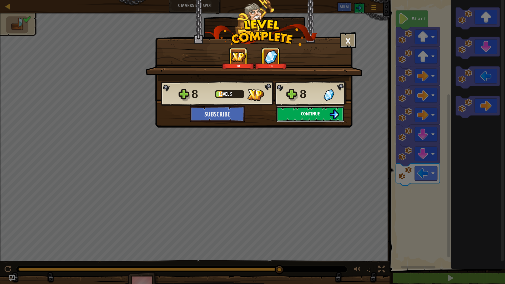
click at [322, 113] on button "Continue" at bounding box center [310, 114] width 68 height 16
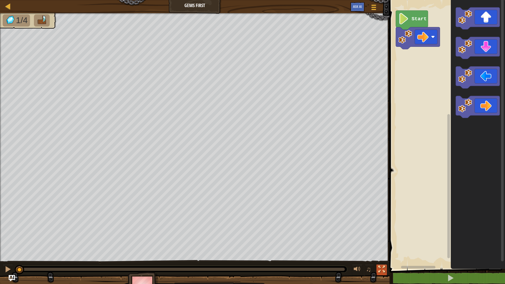
click at [380, 251] on div at bounding box center [381, 269] width 7 height 7
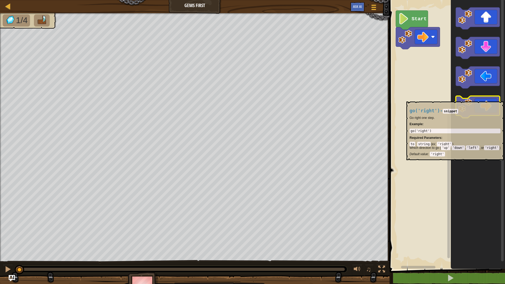
click at [481, 99] on icon "Blockly Workspace" at bounding box center [478, 107] width 44 height 22
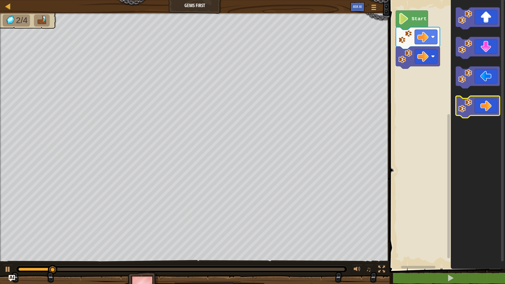
click at [481, 99] on icon "Blockly Workspace" at bounding box center [478, 107] width 44 height 22
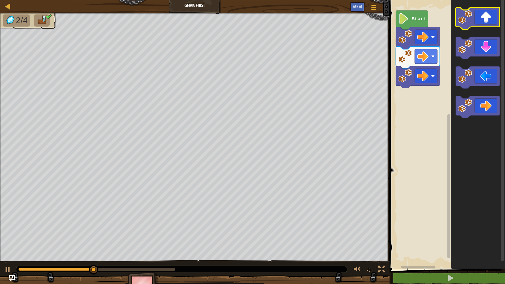
click at [476, 25] on icon "Blockly Workspace" at bounding box center [478, 18] width 44 height 22
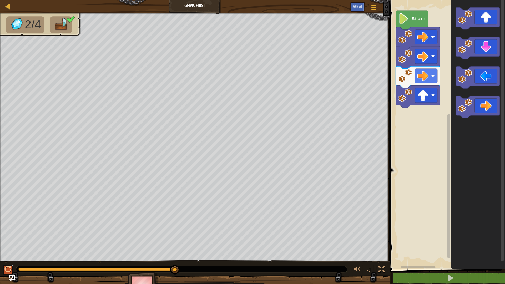
click at [9, 251] on div at bounding box center [7, 269] width 7 height 7
click at [8, 251] on div at bounding box center [7, 269] width 7 height 7
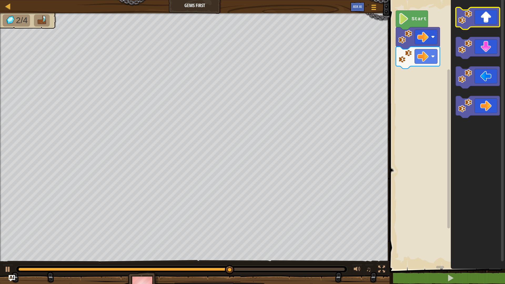
click at [482, 28] on rect "Blockly Workspace" at bounding box center [478, 18] width 44 height 22
click at [481, 23] on icon "Blockly Workspace" at bounding box center [478, 18] width 44 height 22
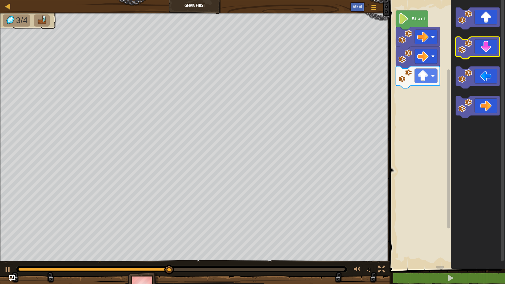
click at [479, 48] on icon "Blockly Workspace" at bounding box center [478, 48] width 44 height 22
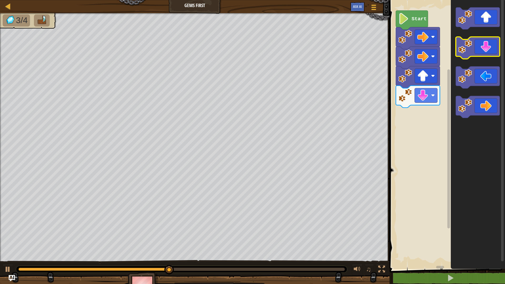
click at [479, 48] on icon "Blockly Workspace" at bounding box center [478, 48] width 44 height 22
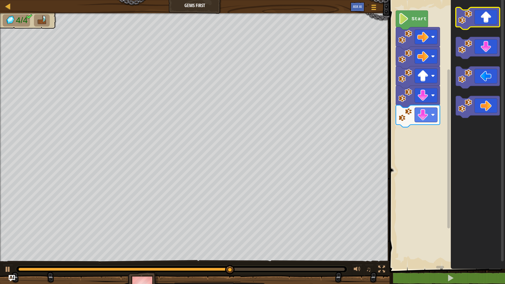
click at [480, 24] on icon "Blockly Workspace" at bounding box center [478, 18] width 44 height 22
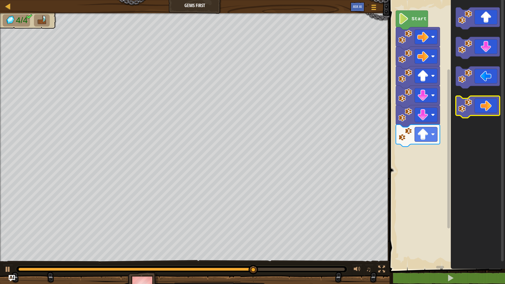
click at [487, 105] on icon "Blockly Workspace" at bounding box center [478, 107] width 44 height 22
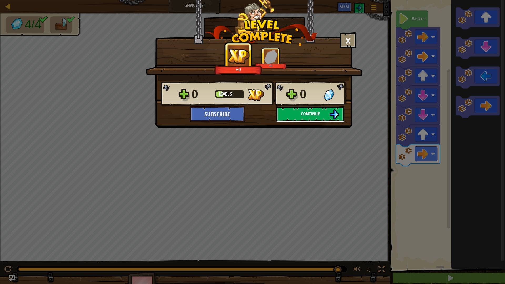
click at [326, 115] on button "Continue" at bounding box center [310, 114] width 68 height 16
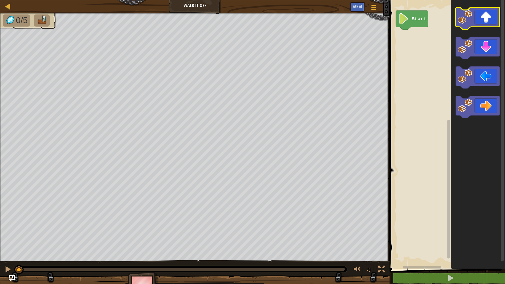
click at [478, 26] on icon "Blockly Workspace" at bounding box center [478, 18] width 44 height 22
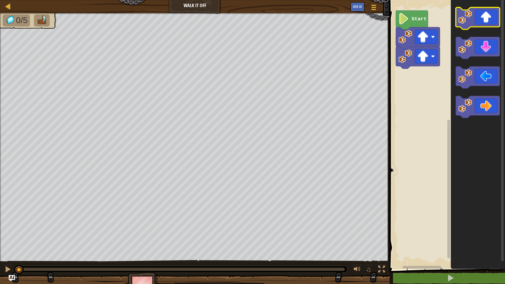
click at [478, 26] on icon "Blockly Workspace" at bounding box center [478, 18] width 44 height 22
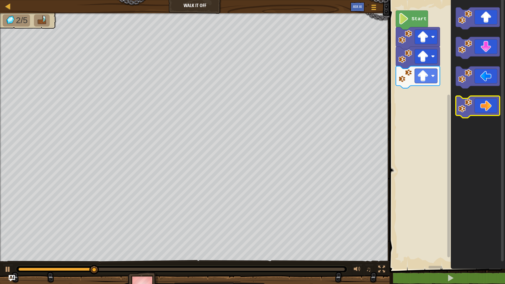
click at [479, 105] on icon "Blockly Workspace" at bounding box center [478, 107] width 44 height 22
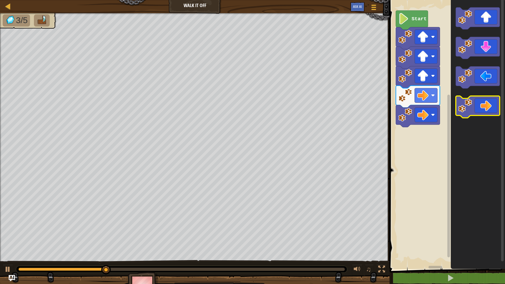
click at [479, 105] on icon "Blockly Workspace" at bounding box center [478, 107] width 44 height 22
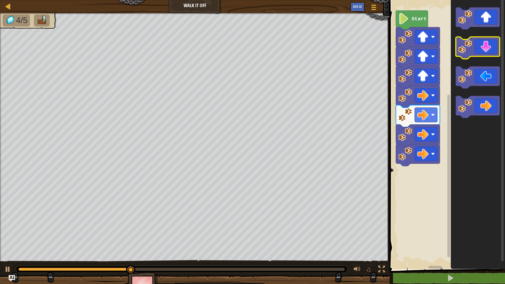
click at [473, 52] on icon "Blockly Workspace" at bounding box center [478, 48] width 44 height 22
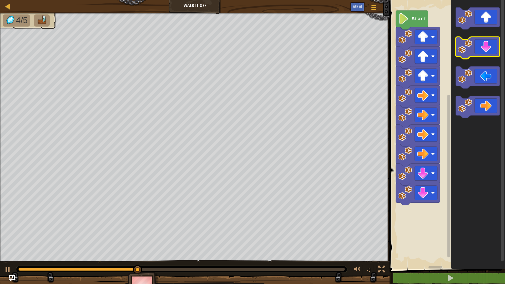
click at [473, 52] on icon "Blockly Workspace" at bounding box center [478, 48] width 44 height 22
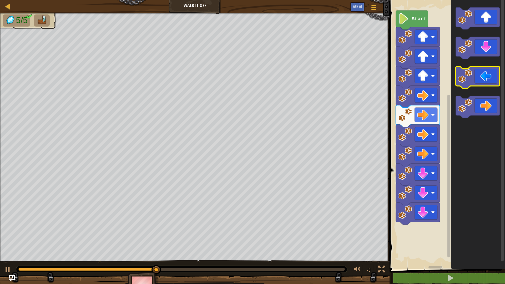
click at [474, 81] on icon "Blockly Workspace" at bounding box center [478, 78] width 44 height 22
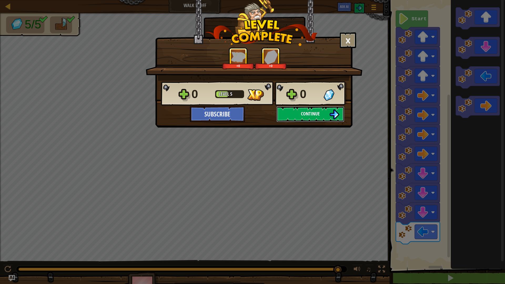
click at [298, 110] on button "Continue" at bounding box center [310, 114] width 68 height 16
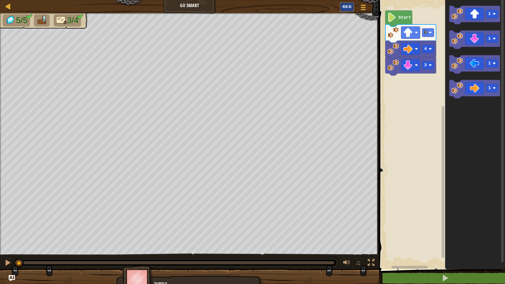
click at [347, 4] on button "Ask AI" at bounding box center [347, 7] width 14 height 10
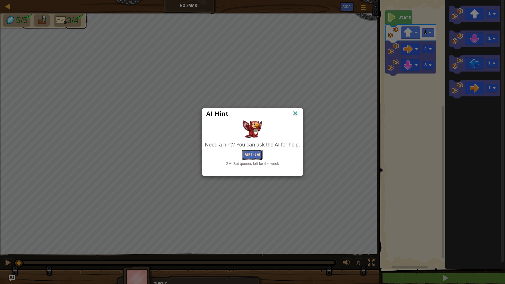
click at [254, 153] on button "Ask the AI" at bounding box center [252, 155] width 20 height 10
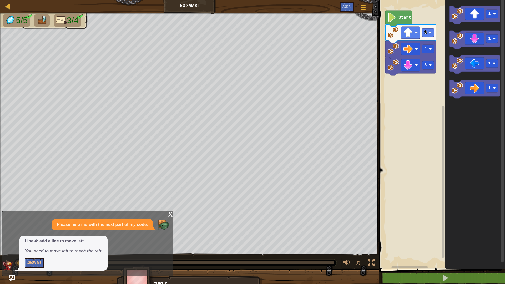
click at [170, 216] on div "x" at bounding box center [170, 213] width 5 height 5
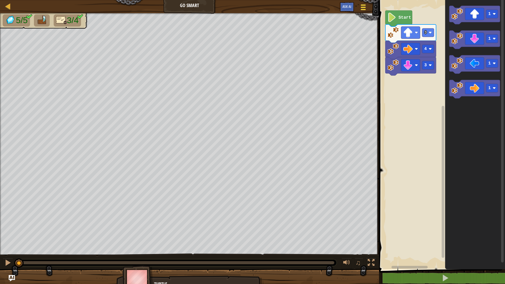
click at [365, 6] on span at bounding box center [363, 4] width 5 height 1
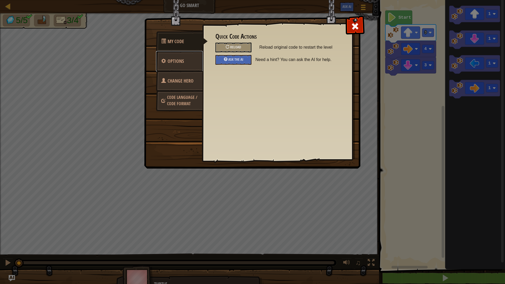
click at [179, 63] on span "Options" at bounding box center [176, 61] width 16 height 7
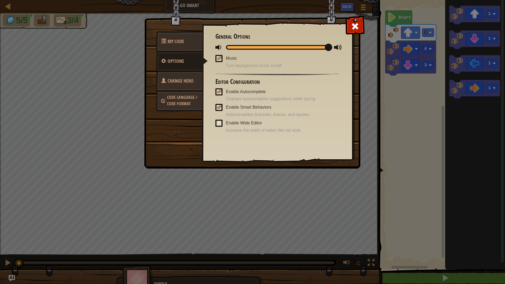
click at [221, 124] on span at bounding box center [218, 123] width 7 height 7
click at [0, 0] on input "Enable Wide Editor" at bounding box center [0, 0] width 0 height 0
click at [221, 124] on span at bounding box center [218, 123] width 7 height 7
click at [0, 0] on input "Enable Wide Editor" at bounding box center [0, 0] width 0 height 0
click at [188, 77] on link "Change Hero" at bounding box center [179, 81] width 47 height 21
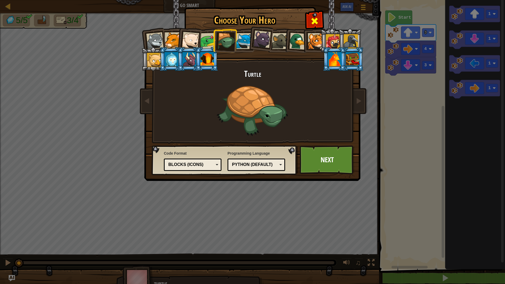
click at [314, 23] on span at bounding box center [314, 21] width 8 height 8
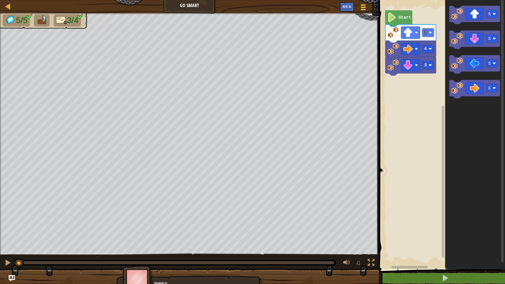
click at [363, 8] on div at bounding box center [363, 7] width 7 height 8
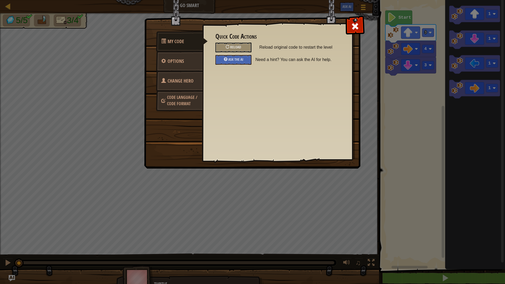
click at [176, 100] on link "Code Language / Code Format" at bounding box center [179, 100] width 47 height 20
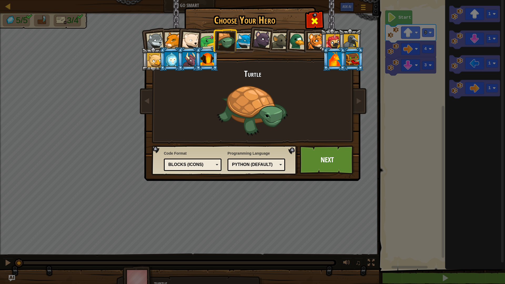
click at [319, 17] on div at bounding box center [314, 20] width 17 height 17
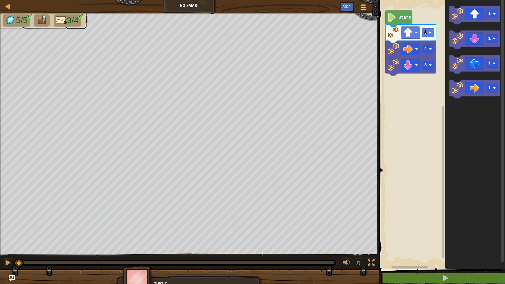
click at [361, 6] on div at bounding box center [363, 7] width 7 height 8
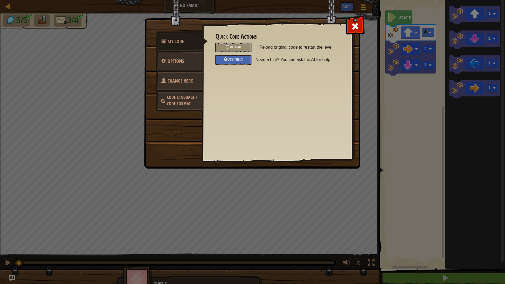
click at [361, 6] on img at bounding box center [254, 74] width 220 height 188
click at [350, 27] on div at bounding box center [355, 25] width 17 height 17
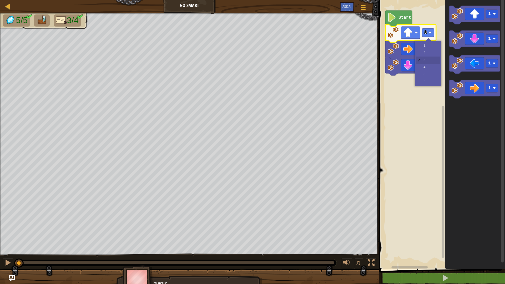
click at [430, 35] on rect "Blockly Workspace" at bounding box center [428, 32] width 12 height 8
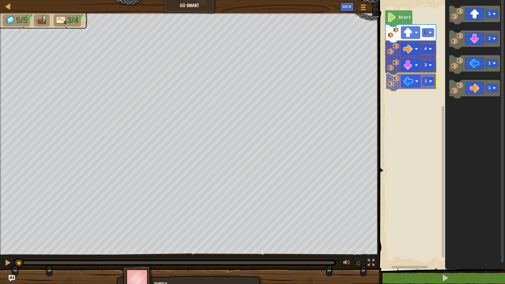
click at [408, 89] on div "Start 3 1 4 3 1 1 1 1 1" at bounding box center [441, 133] width 128 height 272
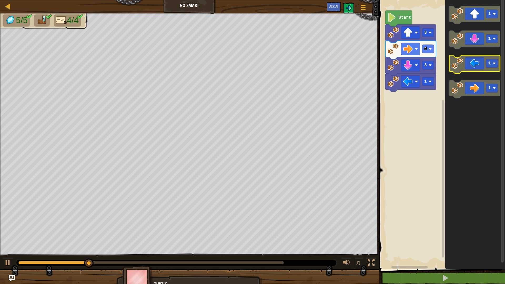
click at [494, 63] on image "Blockly Workspace" at bounding box center [494, 63] width 3 height 3
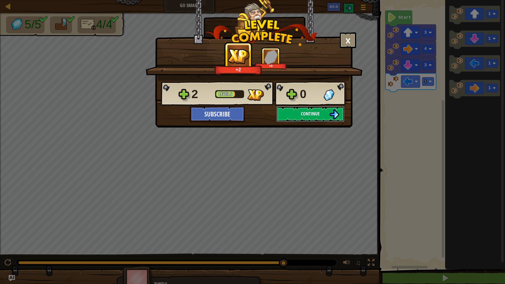
click at [320, 111] on button "Continue" at bounding box center [310, 114] width 68 height 16
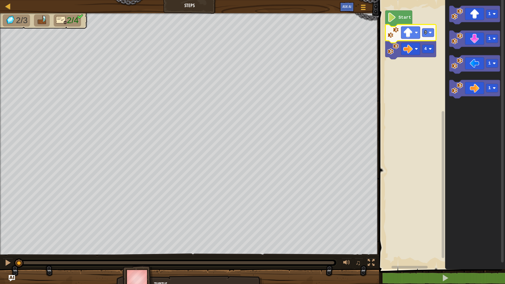
click at [389, 87] on rect "Blockly Workspace" at bounding box center [441, 133] width 128 height 272
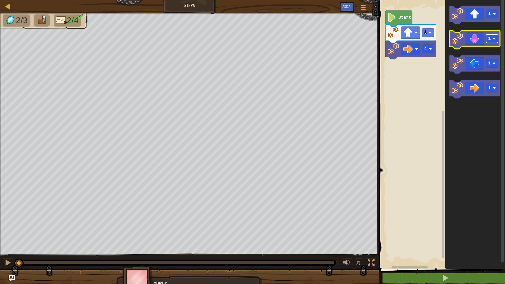
click at [494, 38] on image "Blockly Workspace" at bounding box center [494, 38] width 3 height 3
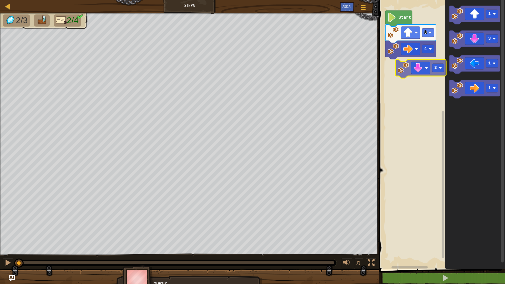
click at [420, 64] on div "Start 4 3 1 3 1 1 3" at bounding box center [441, 133] width 128 height 272
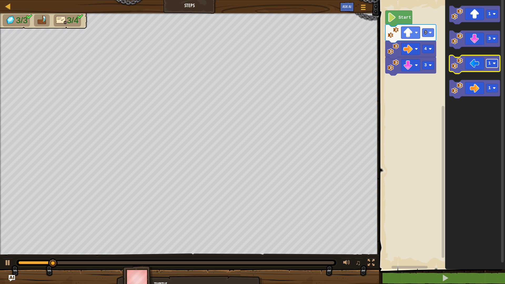
click at [493, 65] on image "Blockly Workspace" at bounding box center [494, 63] width 3 height 3
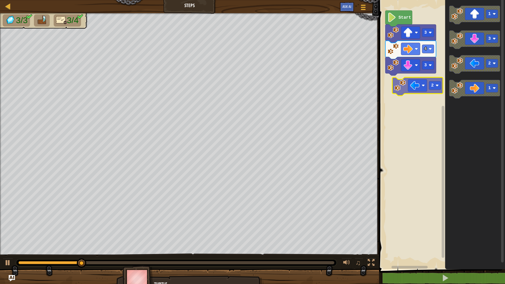
click at [421, 91] on div "Start 4 3 3 1 3 2 1 2" at bounding box center [441, 133] width 128 height 272
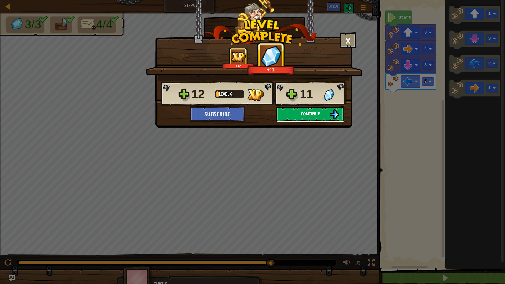
click at [311, 114] on span "Continue" at bounding box center [310, 113] width 19 height 7
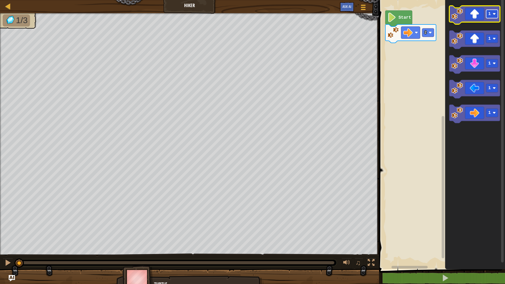
click at [495, 15] on image "Blockly Workspace" at bounding box center [494, 13] width 3 height 3
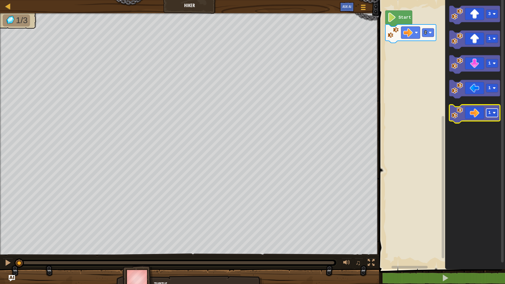
click at [490, 112] on text "1" at bounding box center [489, 112] width 3 height 5
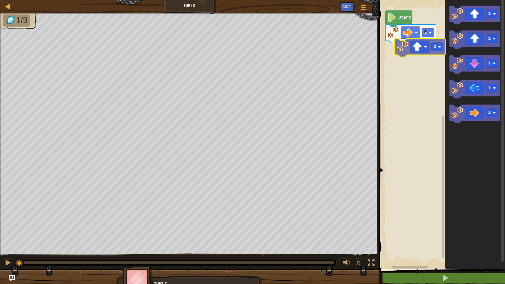
click at [427, 49] on div "2 Start 3 1 1 1 2 3" at bounding box center [441, 133] width 128 height 272
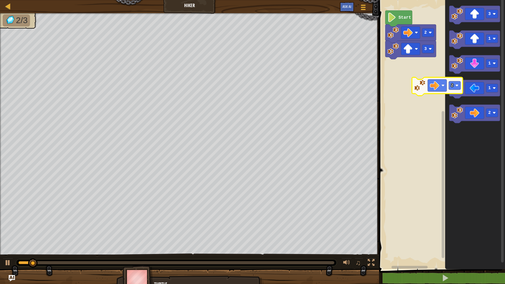
click at [419, 65] on div "3 2 Start 3 1 1 1 2 2" at bounding box center [441, 133] width 128 height 272
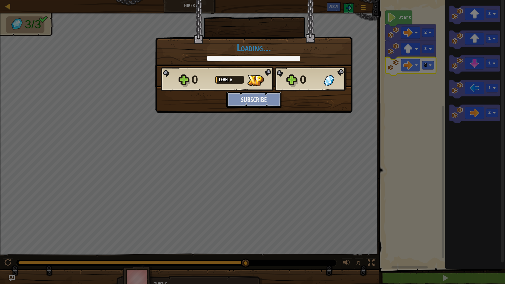
click at [267, 94] on button "Subscribe" at bounding box center [253, 100] width 55 height 16
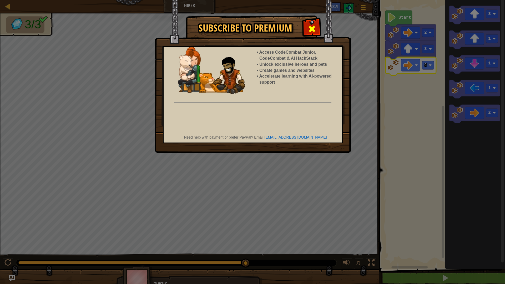
click at [314, 29] on span at bounding box center [312, 29] width 8 height 8
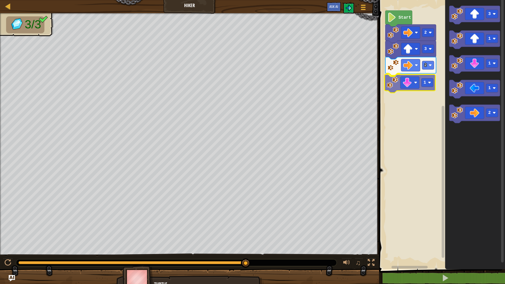
click at [409, 82] on div "3 2 1 2 Start 3 1 1 1 2 1" at bounding box center [441, 133] width 128 height 272
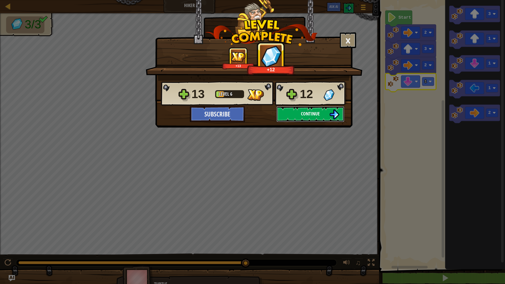
click at [302, 110] on button "Continue" at bounding box center [310, 114] width 68 height 16
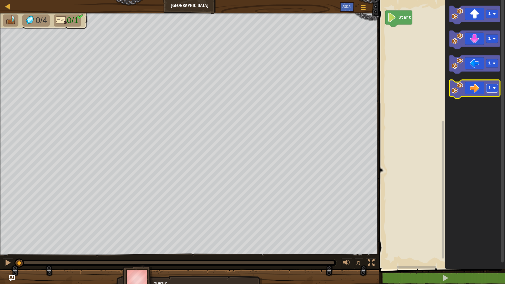
click at [492, 87] on rect "Blockly Workspace" at bounding box center [492, 88] width 12 height 8
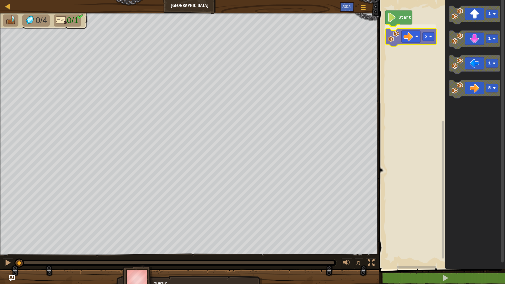
click at [412, 34] on div "Start 5 1 1 1 5 5" at bounding box center [441, 133] width 128 height 272
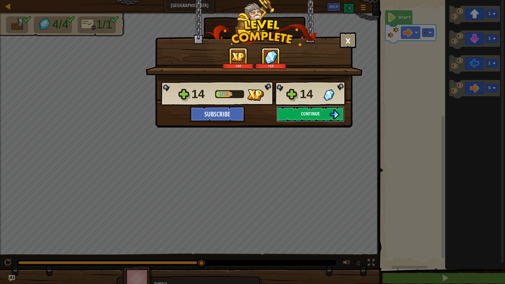
click at [324, 114] on button "Continue" at bounding box center [310, 114] width 68 height 16
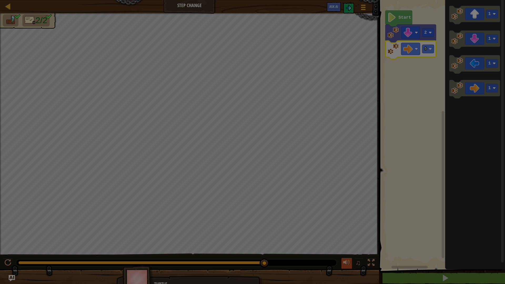
click at [351, 251] on div at bounding box center [252, 142] width 505 height 284
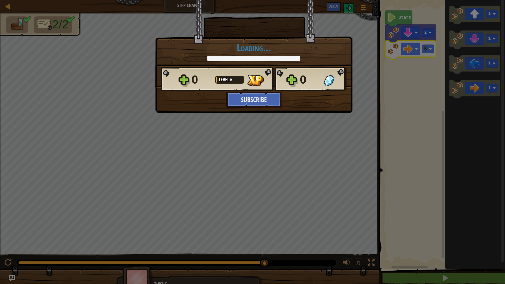
click at [347, 228] on div "× How fun was this level? Tell us more! Loading... Reticulating Splines... Load…" at bounding box center [252, 142] width 505 height 284
click at [341, 124] on div "× How fun was this level? Tell us more! Loading... Reticulating Splines... Load…" at bounding box center [252, 142] width 505 height 284
click at [337, 148] on div "× How fun was this level? Tell us more! Loading... Reticulating Splines... Load…" at bounding box center [252, 142] width 505 height 284
click at [266, 90] on div "0 Level 6 0" at bounding box center [254, 79] width 186 height 25
click at [268, 94] on button "Subscribe" at bounding box center [253, 100] width 55 height 16
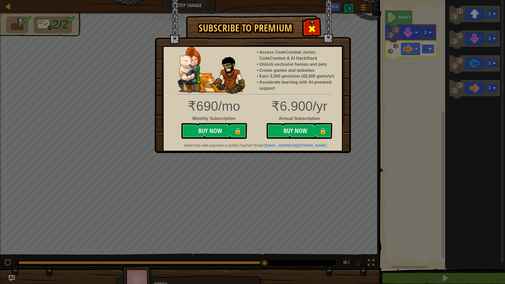
click at [310, 23] on div at bounding box center [311, 28] width 17 height 17
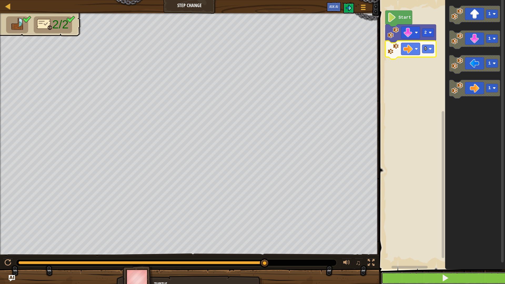
click at [410, 251] on button at bounding box center [445, 278] width 128 height 12
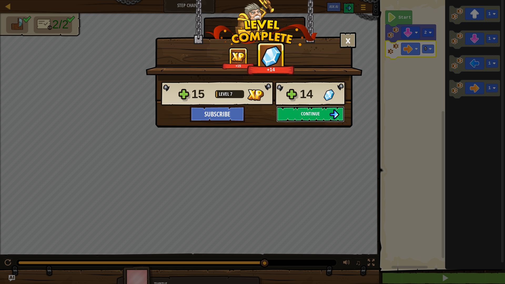
click at [310, 110] on button "Continue" at bounding box center [310, 114] width 68 height 16
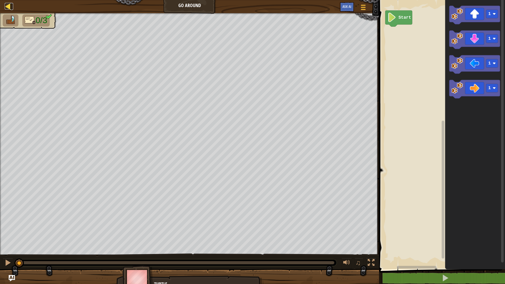
click at [9, 9] on div at bounding box center [8, 6] width 7 height 7
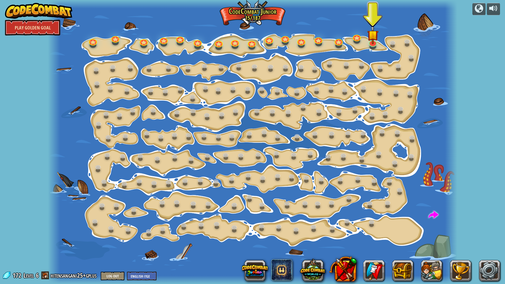
click at [28, 30] on link "Play Golden Goal" at bounding box center [32, 28] width 55 height 16
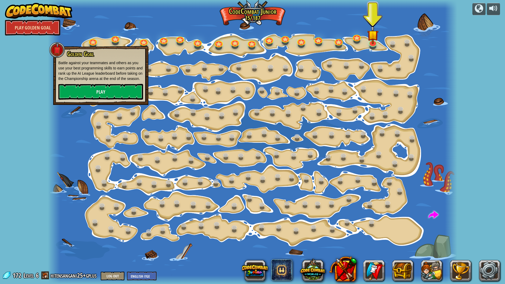
click at [28, 30] on link "Play Golden Goal" at bounding box center [32, 28] width 55 height 16
click at [256, 251] on button at bounding box center [254, 270] width 25 height 25
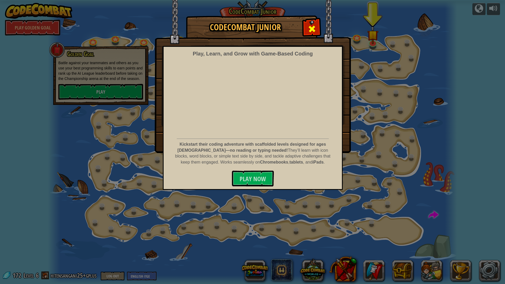
click at [309, 28] on span at bounding box center [312, 29] width 8 height 8
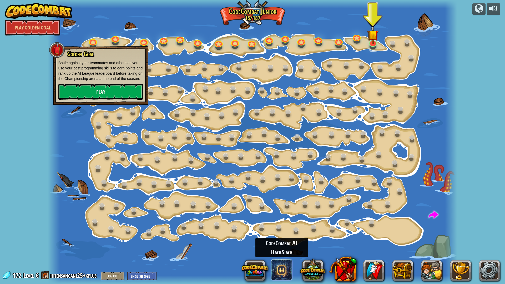
click at [279, 251] on span at bounding box center [281, 269] width 21 height 21
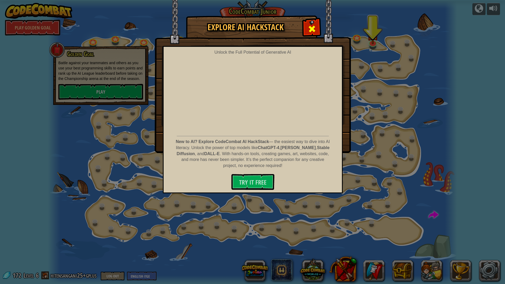
click at [310, 28] on span at bounding box center [312, 29] width 8 height 8
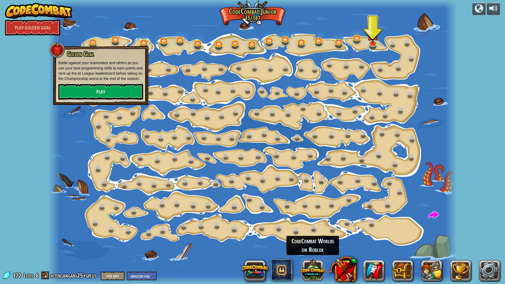
click at [305, 251] on button at bounding box center [312, 269] width 25 height 25
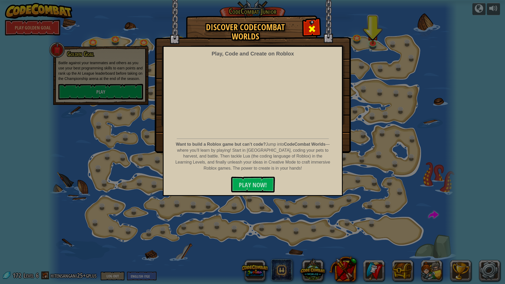
click at [306, 34] on div at bounding box center [311, 28] width 17 height 17
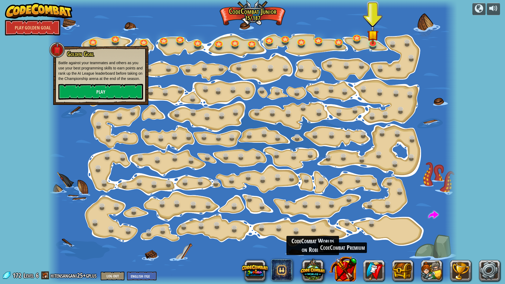
click at [354, 251] on button at bounding box center [343, 269] width 28 height 28
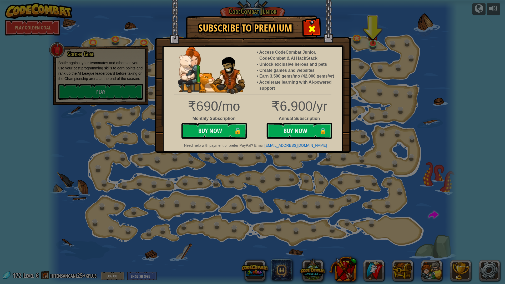
click at [314, 25] on span at bounding box center [312, 29] width 8 height 8
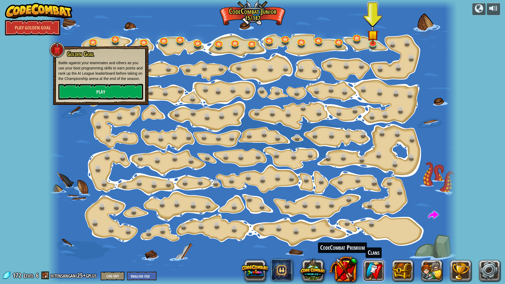
click at [374, 251] on link at bounding box center [373, 270] width 21 height 21
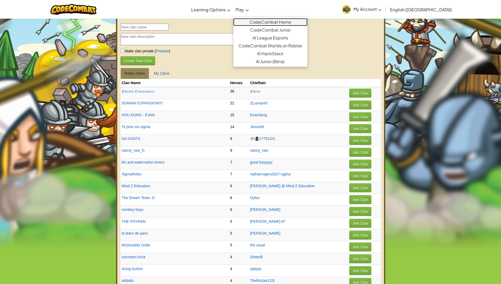
click at [266, 21] on link "CodeCombat Home" at bounding box center [270, 22] width 74 height 8
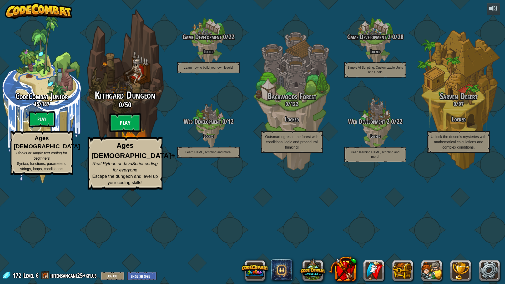
click at [128, 132] on btn "Play" at bounding box center [125, 122] width 32 height 19
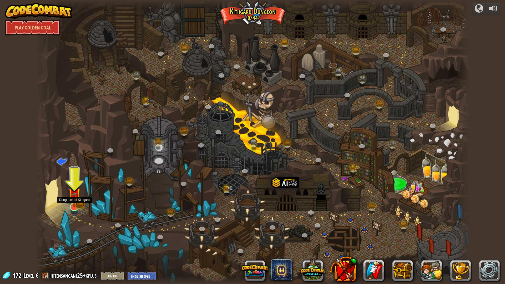
click at [77, 205] on img at bounding box center [74, 194] width 12 height 27
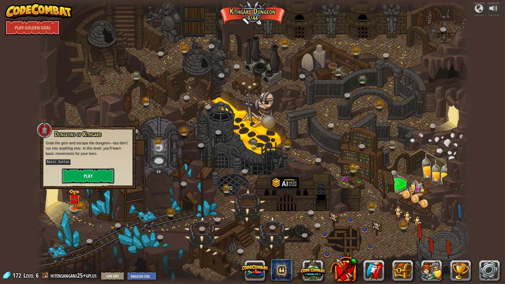
click at [95, 173] on button "Play" at bounding box center [88, 176] width 53 height 16
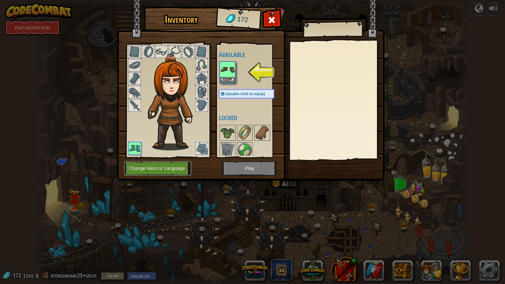
click at [176, 165] on button "Change Hero or Language" at bounding box center [157, 168] width 67 height 14
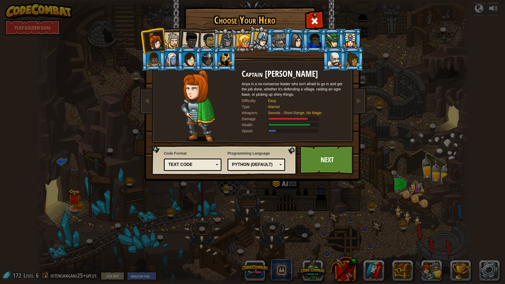
click at [250, 165] on div "Python (Default)" at bounding box center [254, 165] width 45 height 6
click at [270, 213] on div "Choose Your Hero 172 Captain [PERSON_NAME] Anya is a no-nonsense leader who isn…" at bounding box center [252, 142] width 505 height 284
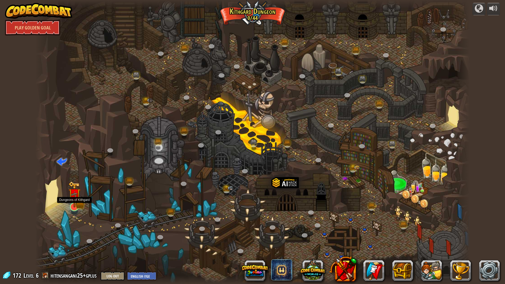
click at [71, 198] on img at bounding box center [74, 194] width 7 height 7
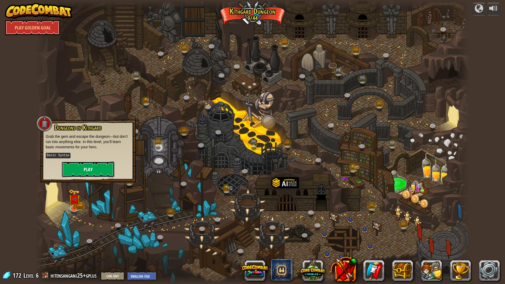
click at [103, 166] on button "Play" at bounding box center [88, 169] width 53 height 16
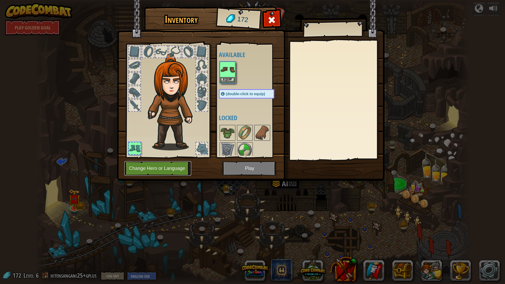
click at [155, 163] on button "Change Hero or Language" at bounding box center [157, 168] width 67 height 14
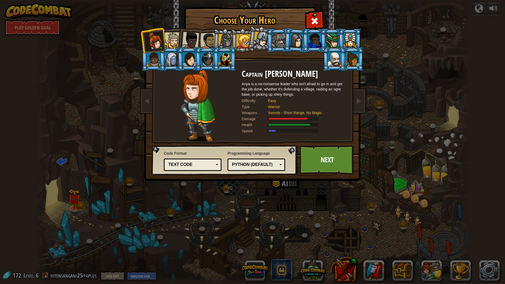
click at [203, 165] on div "Text code" at bounding box center [190, 165] width 45 height 6
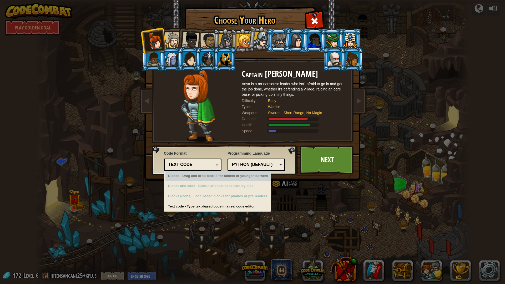
click at [198, 162] on div "Text code" at bounding box center [190, 165] width 45 height 6
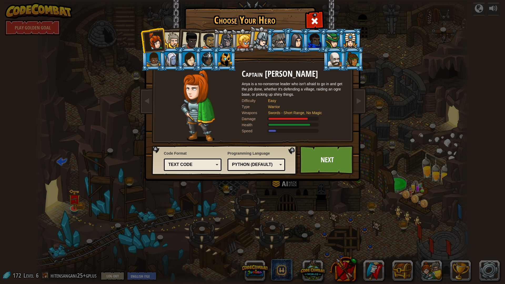
click at [178, 44] on li at bounding box center [189, 40] width 26 height 26
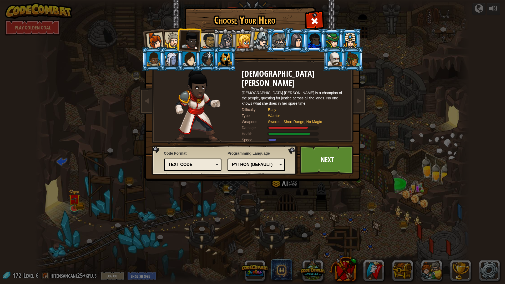
click at [191, 43] on div at bounding box center [190, 40] width 17 height 17
drag, startPoint x: 195, startPoint y: 38, endPoint x: 210, endPoint y: 37, distance: 15.5
click at [202, 28] on ol at bounding box center [252, 28] width 217 height 0
click at [210, 37] on div at bounding box center [208, 41] width 16 height 16
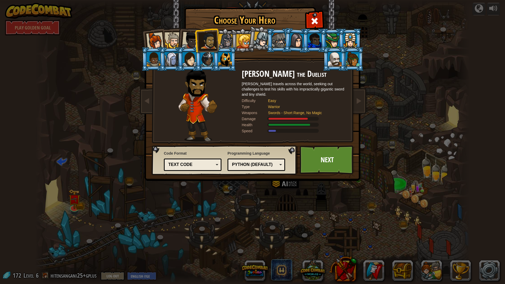
click at [176, 38] on div at bounding box center [173, 40] width 16 height 16
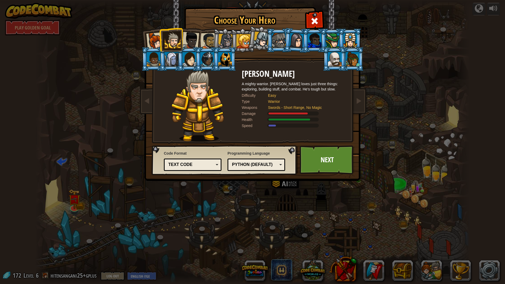
click at [209, 37] on div at bounding box center [208, 41] width 16 height 16
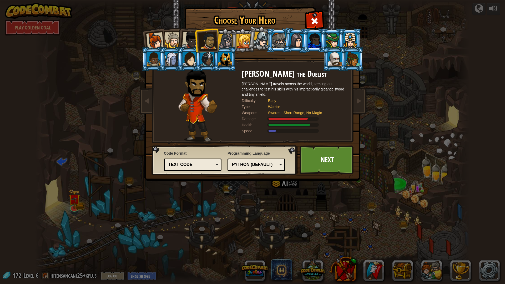
click at [229, 36] on div at bounding box center [225, 41] width 15 height 15
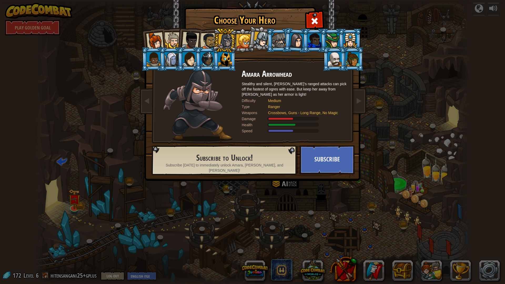
click at [249, 41] on li at bounding box center [260, 38] width 26 height 26
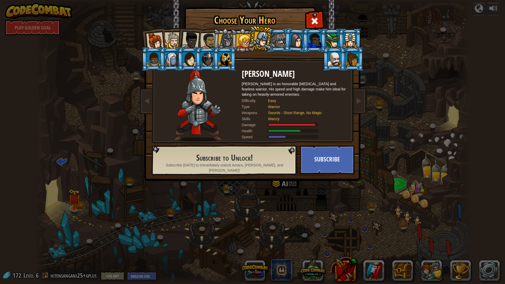
click at [234, 36] on li at bounding box center [243, 40] width 24 height 24
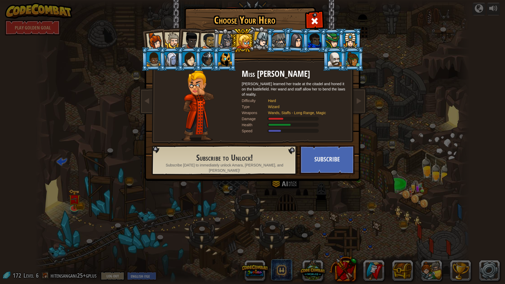
click at [220, 38] on div at bounding box center [225, 41] width 15 height 15
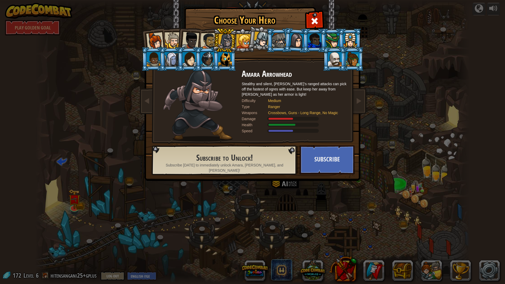
click at [352, 39] on div at bounding box center [350, 40] width 14 height 14
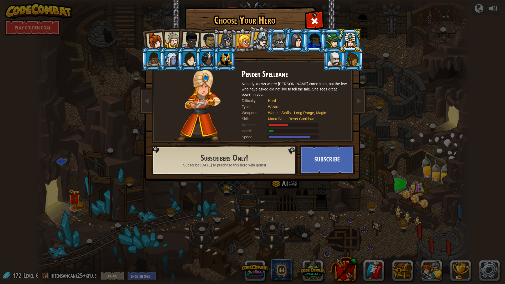
click at [349, 56] on div at bounding box center [353, 59] width 14 height 14
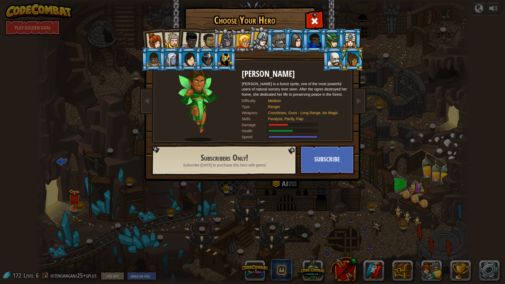
click at [332, 59] on div at bounding box center [335, 59] width 14 height 14
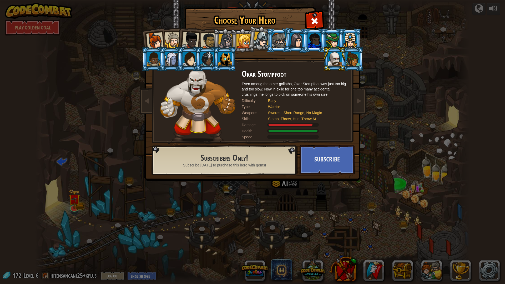
click at [225, 58] on div at bounding box center [225, 59] width 14 height 14
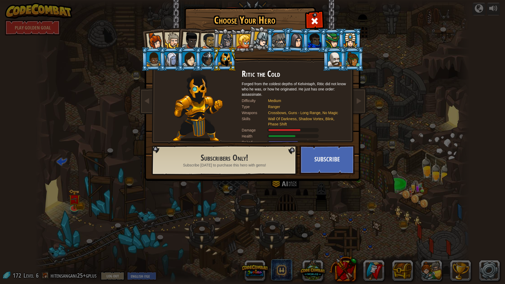
click at [328, 59] on div at bounding box center [335, 59] width 14 height 14
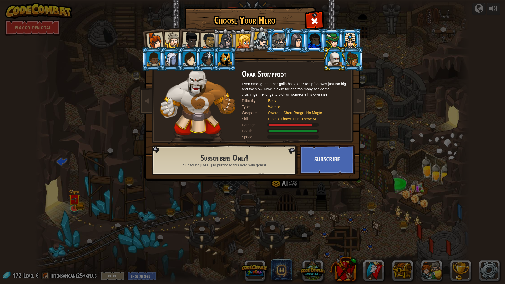
click at [210, 41] on div at bounding box center [208, 41] width 16 height 16
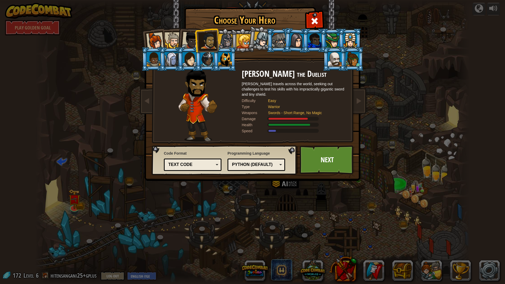
click at [223, 40] on div at bounding box center [225, 41] width 15 height 15
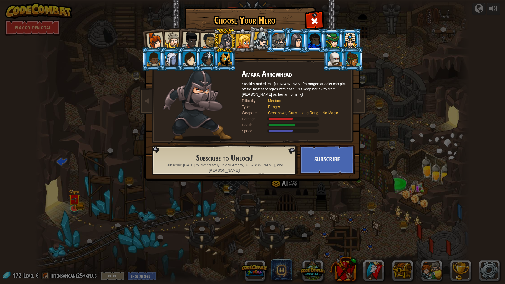
click at [187, 40] on div at bounding box center [190, 40] width 17 height 17
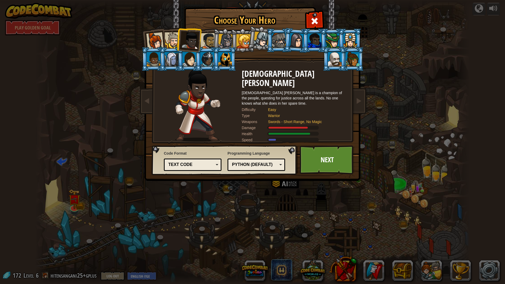
click at [168, 39] on div at bounding box center [173, 40] width 16 height 16
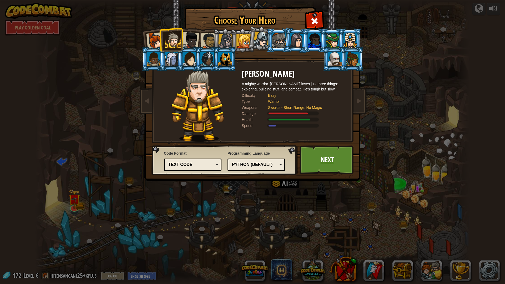
click at [334, 158] on link "Next" at bounding box center [327, 159] width 55 height 29
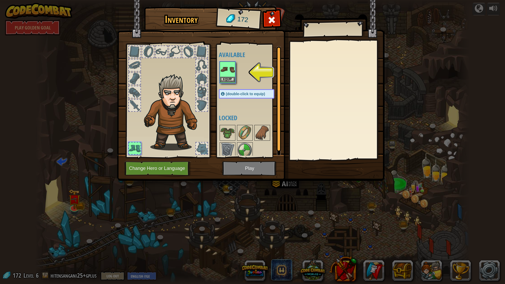
click at [231, 70] on img at bounding box center [227, 69] width 15 height 15
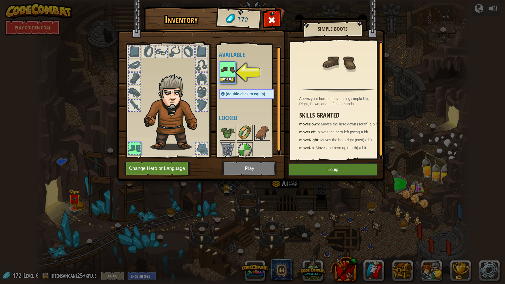
click at [239, 127] on img at bounding box center [244, 132] width 15 height 15
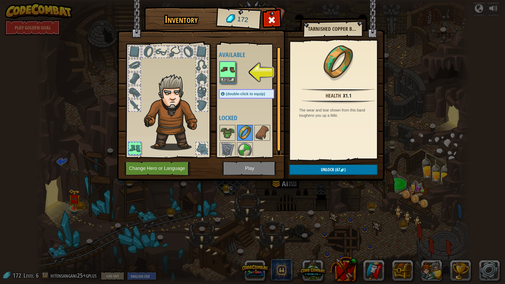
click at [239, 127] on img at bounding box center [244, 132] width 15 height 15
click at [259, 134] on img at bounding box center [262, 132] width 15 height 15
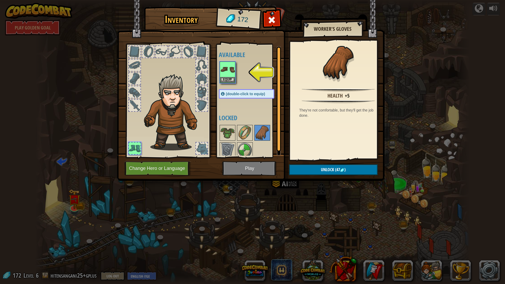
click at [245, 141] on div at bounding box center [252, 141] width 66 height 35
click at [248, 145] on img at bounding box center [244, 150] width 15 height 15
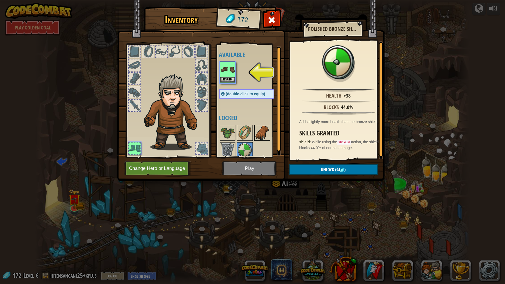
scroll to position [3, 0]
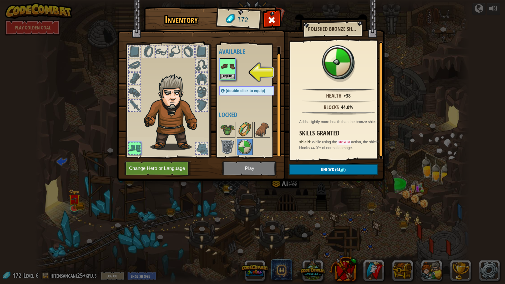
click at [238, 132] on img at bounding box center [244, 129] width 15 height 15
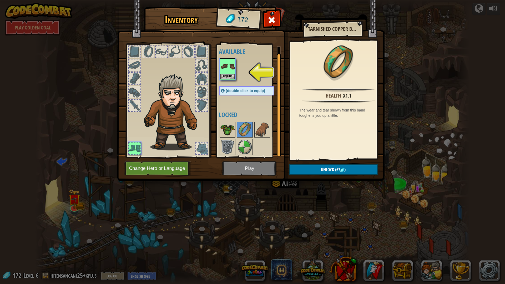
click at [232, 132] on img at bounding box center [227, 129] width 15 height 15
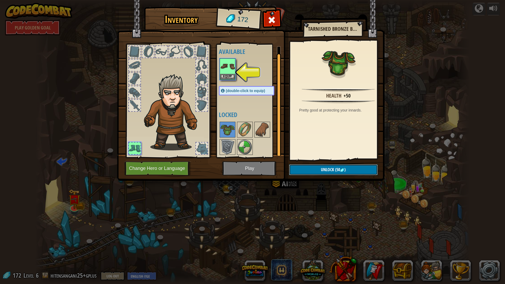
click at [309, 167] on button "Unlock (50 )" at bounding box center [333, 169] width 89 height 11
click at [230, 128] on img at bounding box center [227, 129] width 15 height 15
drag, startPoint x: 226, startPoint y: 134, endPoint x: 209, endPoint y: 109, distance: 30.4
click at [209, 109] on div "Inventory 172 Available Equip (double-click to equip) Locked Tarnished Bronze B…" at bounding box center [252, 95] width 267 height 174
click at [227, 131] on img at bounding box center [227, 129] width 15 height 15
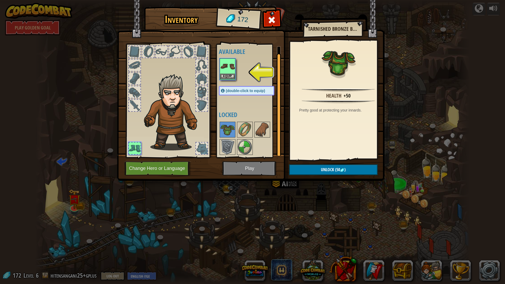
click at [225, 69] on img at bounding box center [227, 66] width 15 height 15
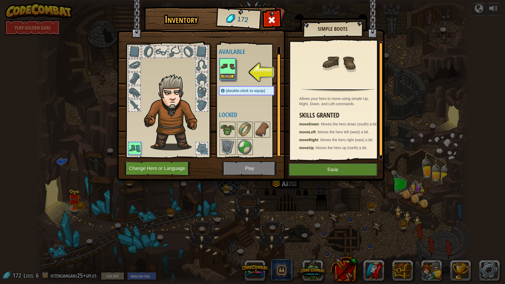
click at [227, 77] on button "Equip" at bounding box center [227, 77] width 15 height 6
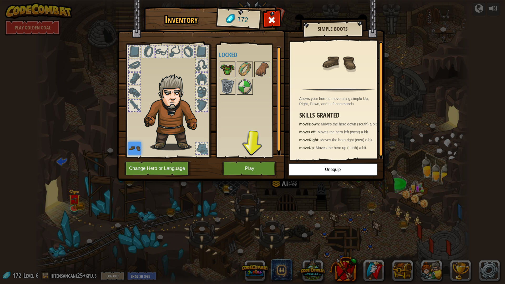
click at [224, 68] on img at bounding box center [227, 69] width 15 height 15
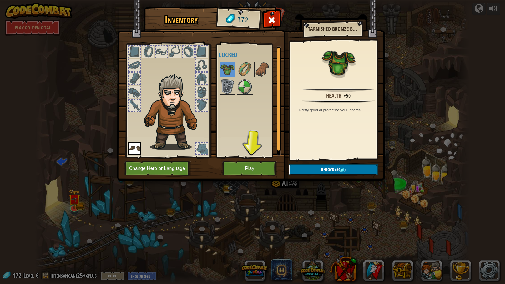
click at [321, 170] on span "Unlock" at bounding box center [327, 170] width 13 height 6
click at [320, 170] on button "Confirm" at bounding box center [333, 169] width 89 height 11
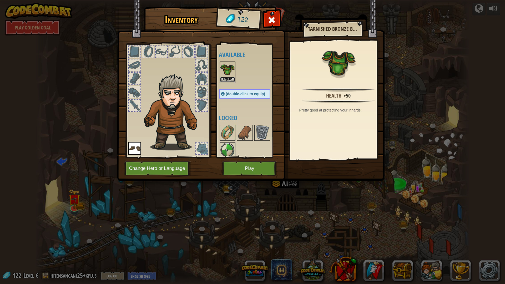
click at [226, 81] on button "Equip" at bounding box center [227, 80] width 15 height 6
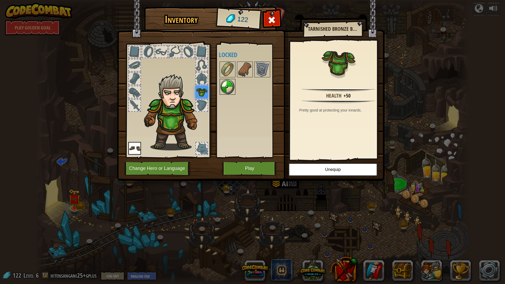
click at [229, 82] on img at bounding box center [227, 86] width 15 height 15
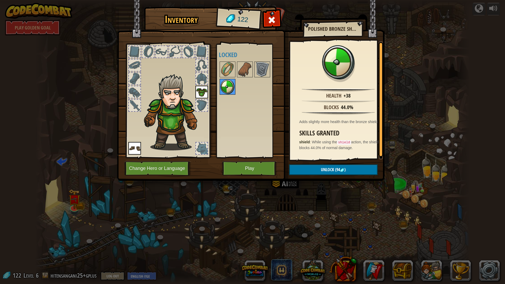
click at [229, 89] on img at bounding box center [227, 86] width 15 height 15
click at [265, 70] on img at bounding box center [262, 69] width 15 height 15
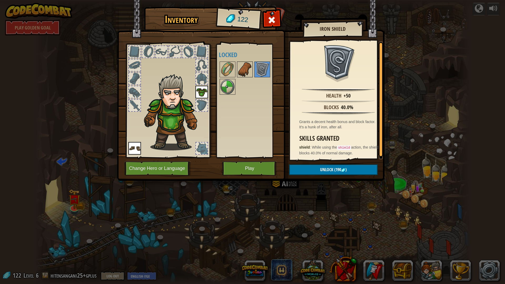
click at [245, 71] on img at bounding box center [244, 69] width 15 height 15
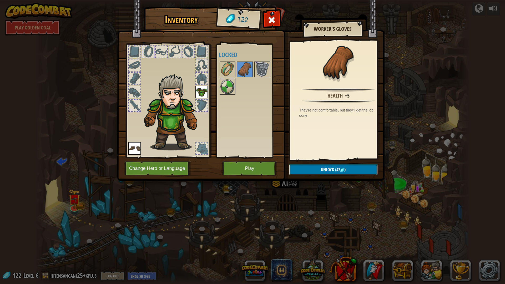
click at [314, 171] on button "Unlock (47 )" at bounding box center [333, 169] width 89 height 11
click at [323, 172] on button "Confirm" at bounding box center [333, 169] width 89 height 11
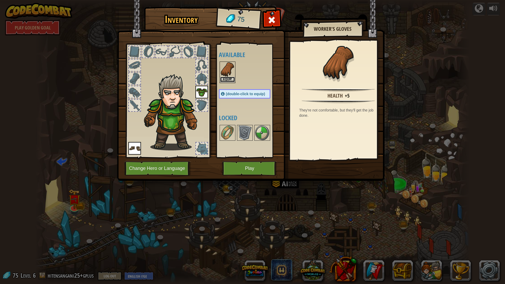
click at [231, 78] on button "Equip" at bounding box center [227, 80] width 15 height 6
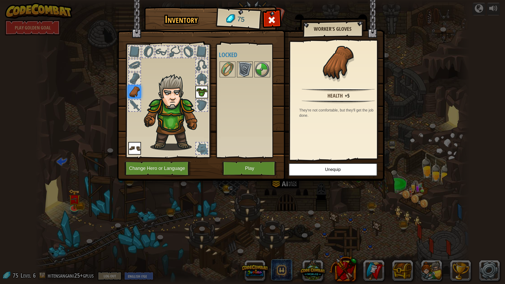
click at [248, 68] on img at bounding box center [244, 69] width 15 height 15
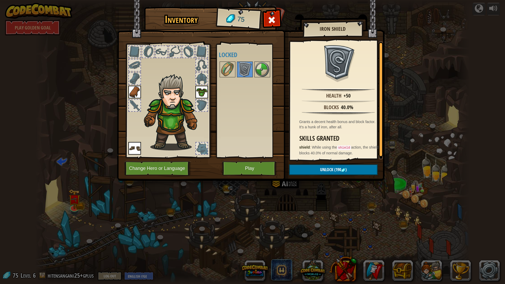
drag, startPoint x: 219, startPoint y: 52, endPoint x: 224, endPoint y: 58, distance: 8.6
click at [222, 56] on h4 "Locked" at bounding box center [250, 54] width 62 height 7
click at [226, 61] on div "Available Equip Equip Equip (double-click to equip) Locked" at bounding box center [250, 101] width 62 height 110
click at [227, 70] on img at bounding box center [227, 69] width 15 height 15
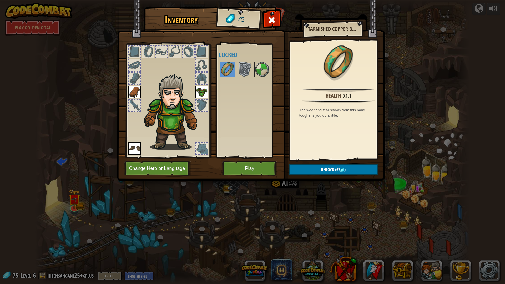
click at [330, 164] on img at bounding box center [250, 85] width 267 height 191
click at [332, 167] on span "Unlock" at bounding box center [327, 170] width 13 height 6
click at [331, 170] on button "Confirm" at bounding box center [333, 169] width 89 height 11
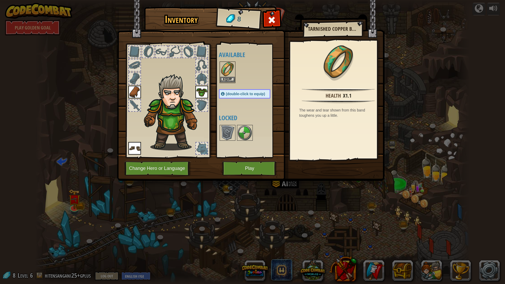
click at [233, 76] on img at bounding box center [227, 69] width 15 height 15
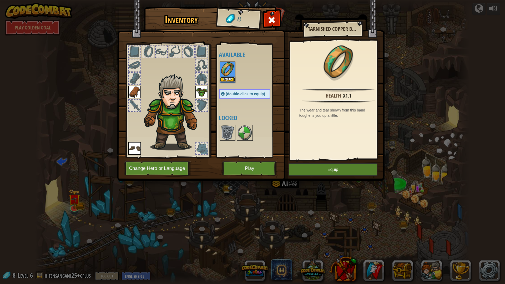
click at [232, 79] on button "Equip" at bounding box center [227, 80] width 15 height 6
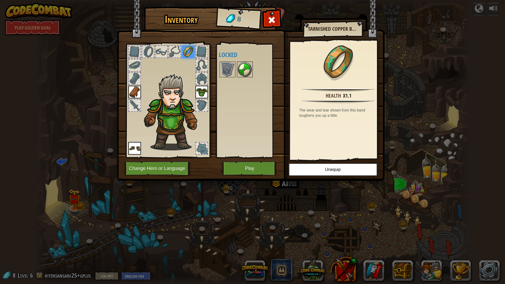
click at [242, 67] on img at bounding box center [244, 69] width 15 height 15
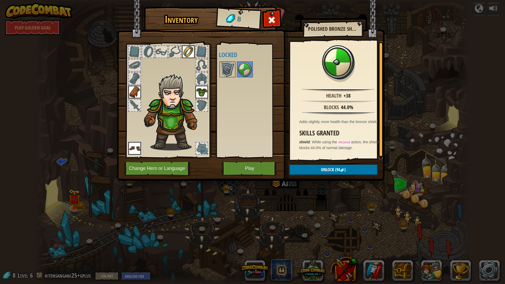
click at [229, 66] on img at bounding box center [227, 69] width 15 height 15
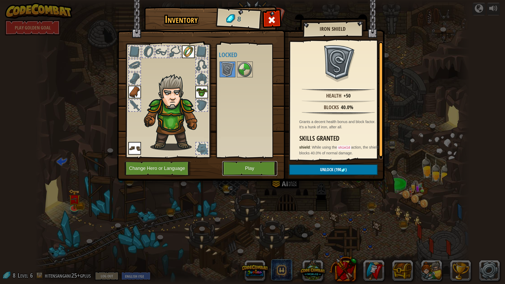
click at [249, 162] on button "Play" at bounding box center [249, 168] width 55 height 14
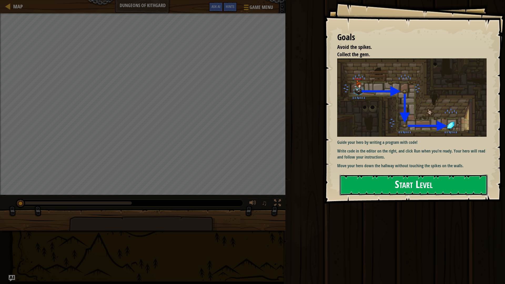
click at [396, 187] on button "Start Level" at bounding box center [413, 185] width 148 height 21
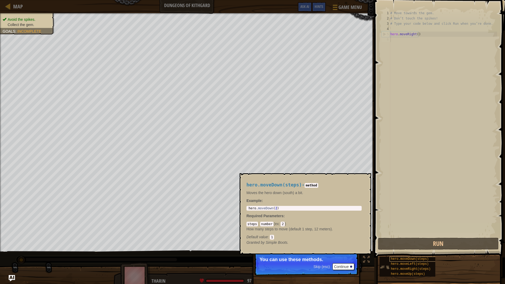
scroll to position [2, 0]
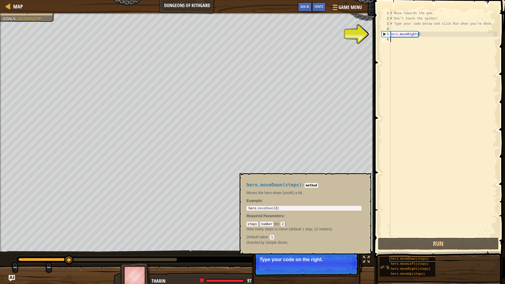
type textarea "hero.moveDown(steps)"
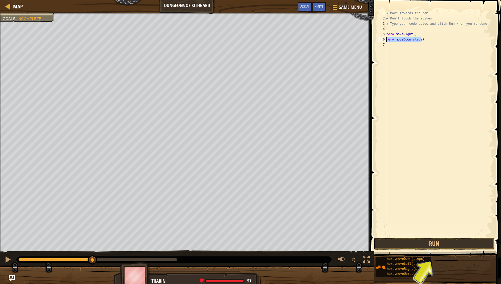
drag, startPoint x: 429, startPoint y: 38, endPoint x: 378, endPoint y: 40, distance: 51.8
click at [378, 40] on div "hero.moveDown(steps) 1 2 3 4 5 6 7 # Move towards the gem. # Don’t touch the sp…" at bounding box center [435, 124] width 116 height 226
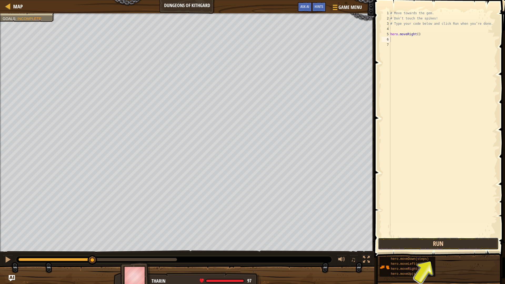
click at [431, 246] on button "Run" at bounding box center [438, 244] width 121 height 12
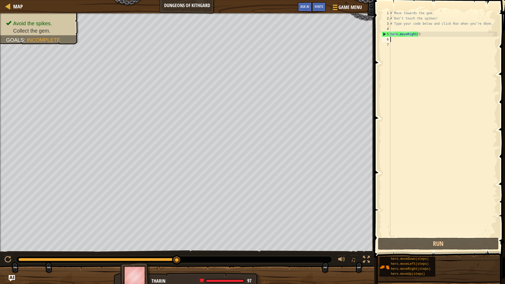
click at [403, 40] on div "# Move towards the gem. # Don’t touch the spikes! # Type your code below and cl…" at bounding box center [443, 129] width 108 height 237
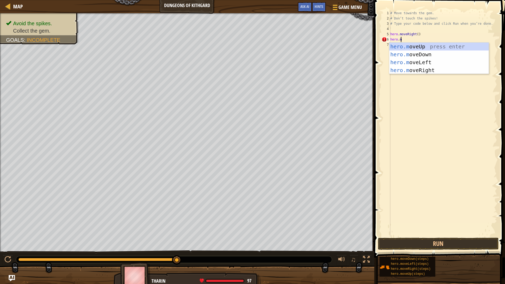
type textarea "[DOMAIN_NAME]"
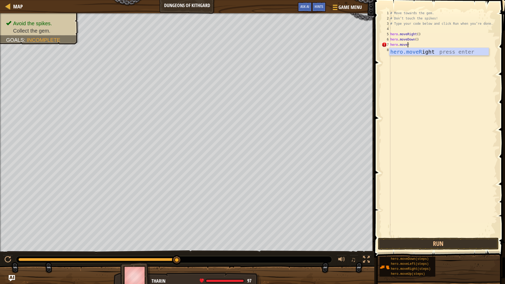
scroll to position [2, 1]
type textarea "hero.mover"
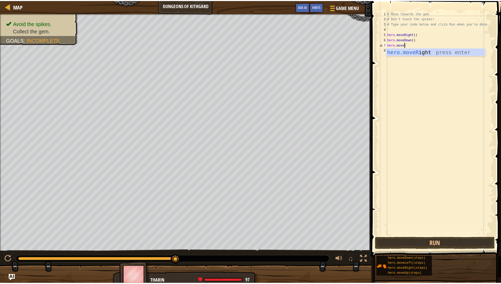
scroll to position [2, 0]
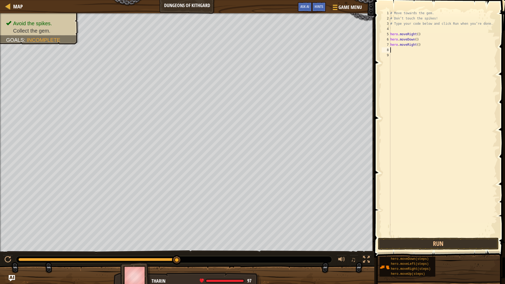
click at [431, 237] on span at bounding box center [440, 121] width 135 height 273
click at [435, 243] on button "Run" at bounding box center [438, 244] width 121 height 12
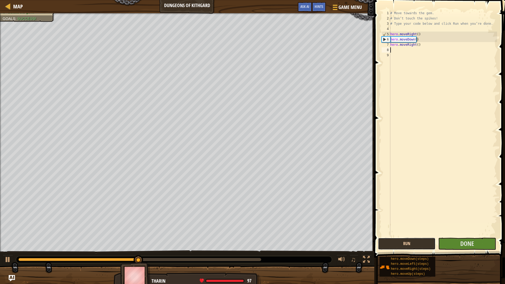
click at [425, 244] on button "Run" at bounding box center [407, 244] width 58 height 12
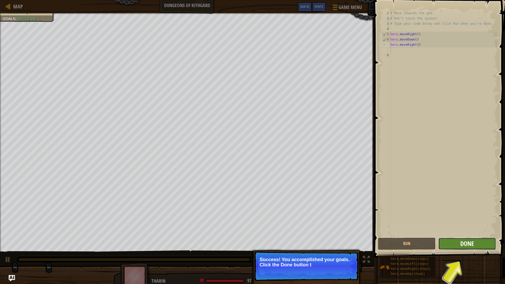
click at [456, 246] on button "Done" at bounding box center [467, 244] width 58 height 12
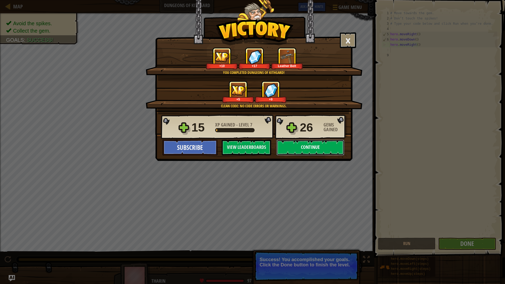
click at [316, 148] on button "Continue" at bounding box center [310, 148] width 68 height 16
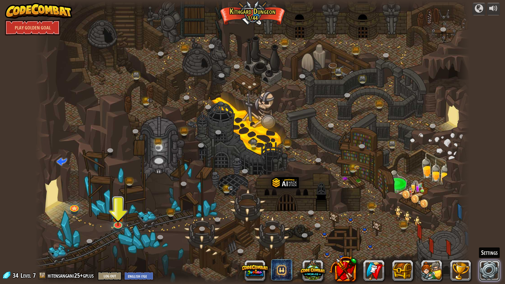
click at [490, 251] on link at bounding box center [489, 270] width 21 height 21
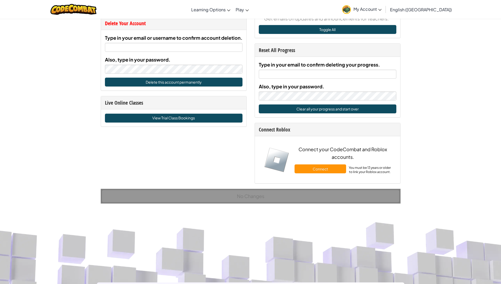
scroll to position [281, 0]
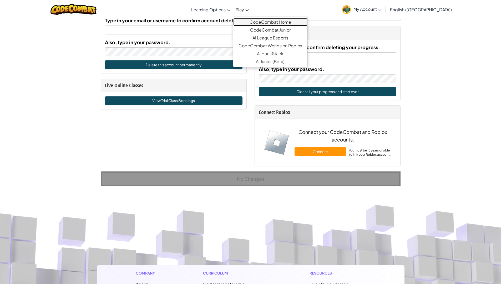
click at [270, 21] on link "CodeCombat Home" at bounding box center [270, 22] width 74 height 8
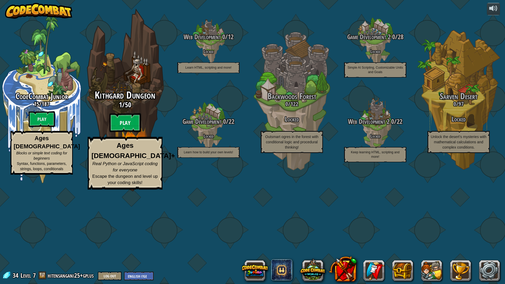
click at [131, 132] on btn "Play" at bounding box center [125, 122] width 32 height 19
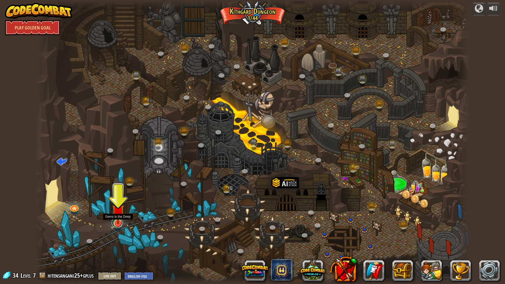
click at [118, 224] on link at bounding box center [117, 222] width 11 height 11
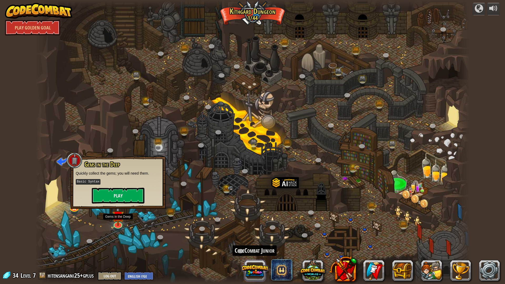
click at [250, 251] on button at bounding box center [254, 270] width 25 height 25
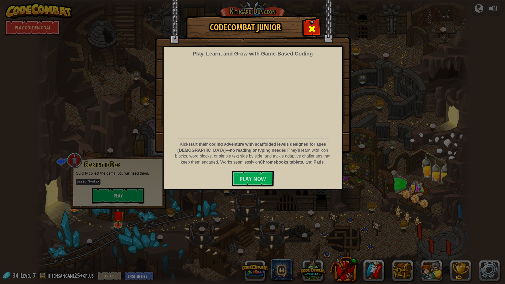
click at [316, 29] on span at bounding box center [312, 29] width 8 height 8
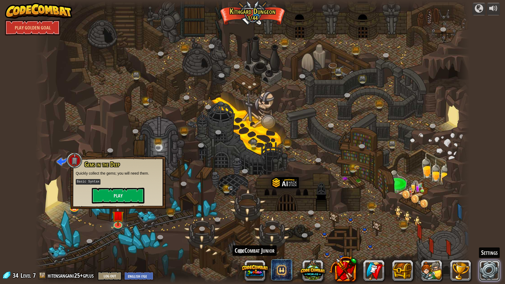
click at [489, 251] on link at bounding box center [489, 270] width 21 height 21
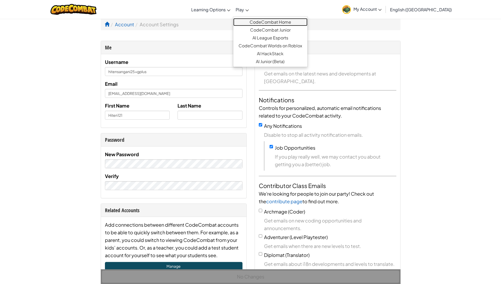
click at [261, 18] on link "CodeCombat Home" at bounding box center [270, 22] width 74 height 8
